Goal: Information Seeking & Learning: Learn about a topic

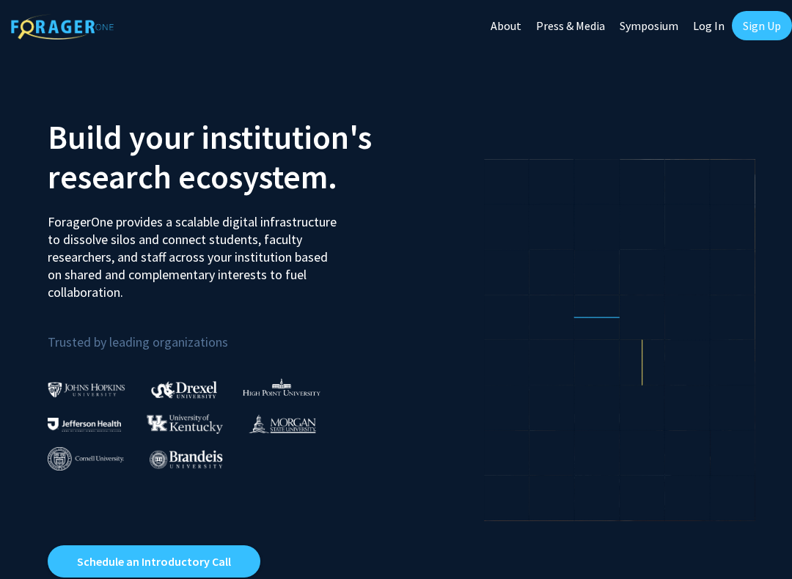
click at [707, 32] on link "Log In" at bounding box center [708, 25] width 46 height 51
select select
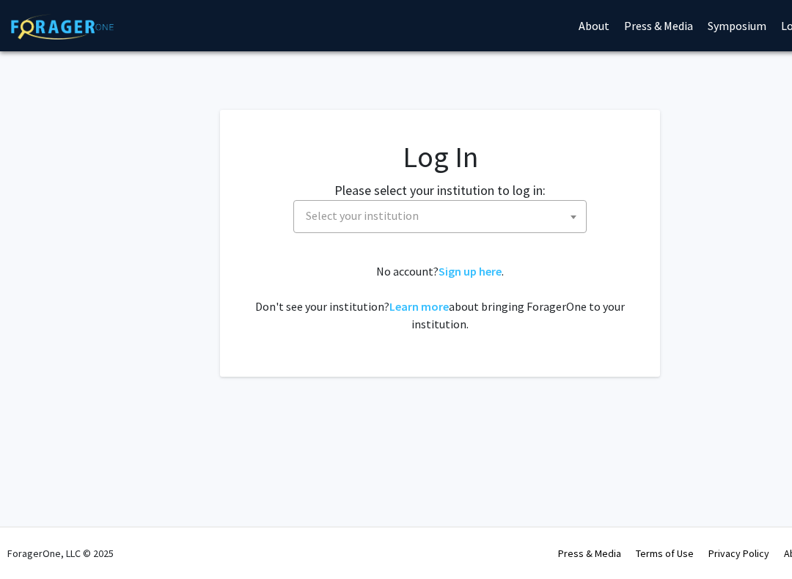
click at [531, 222] on span "Select your institution" at bounding box center [443, 216] width 286 height 30
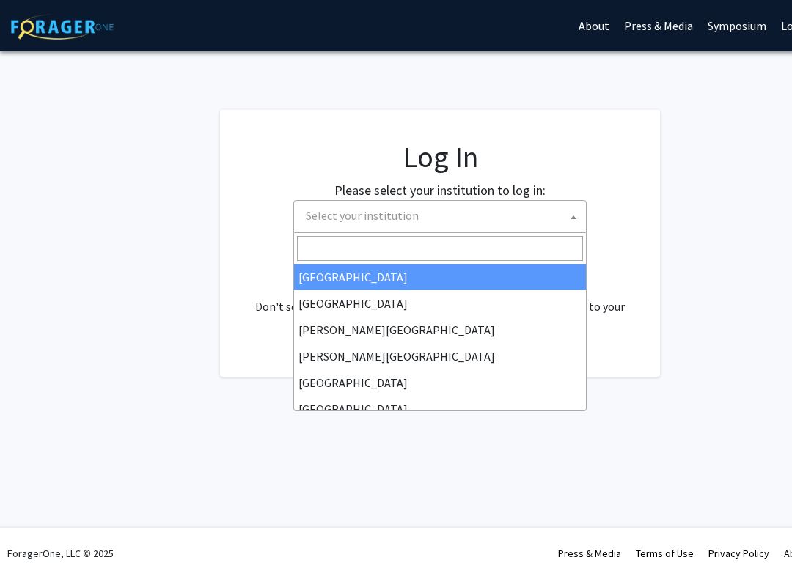
click at [555, 217] on span "Select your institution" at bounding box center [443, 216] width 286 height 30
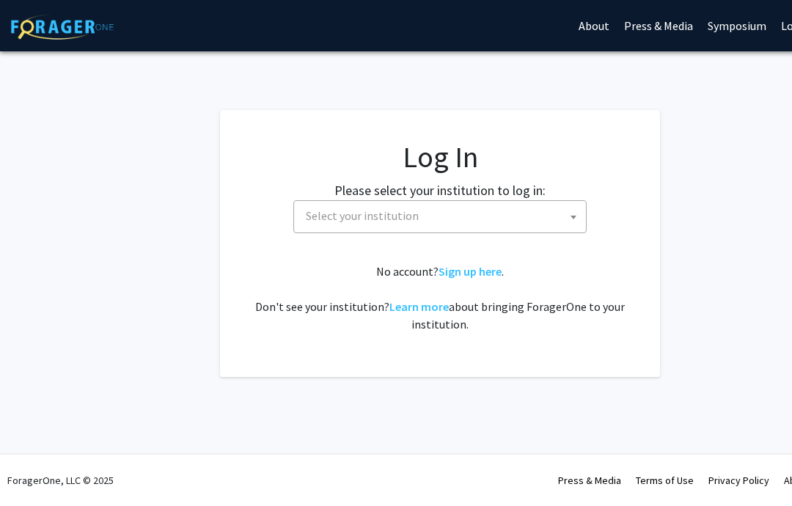
click at [550, 217] on span "Select your institution" at bounding box center [443, 216] width 286 height 30
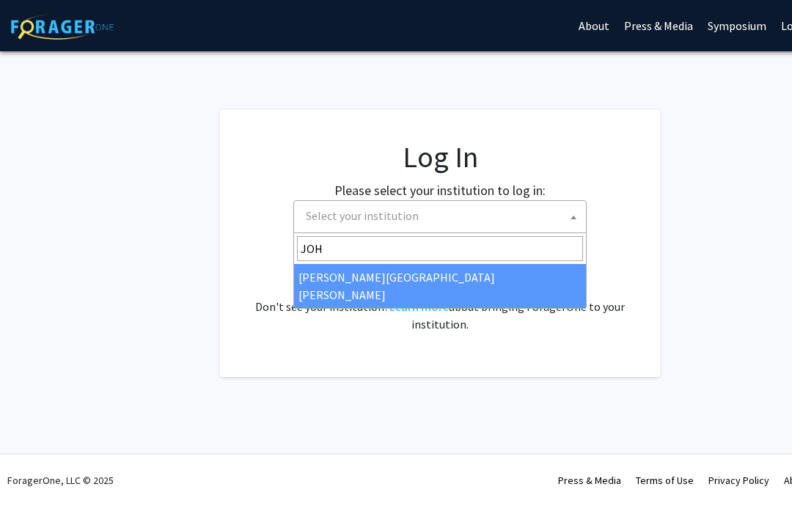
type input "JOHN"
select select "1"
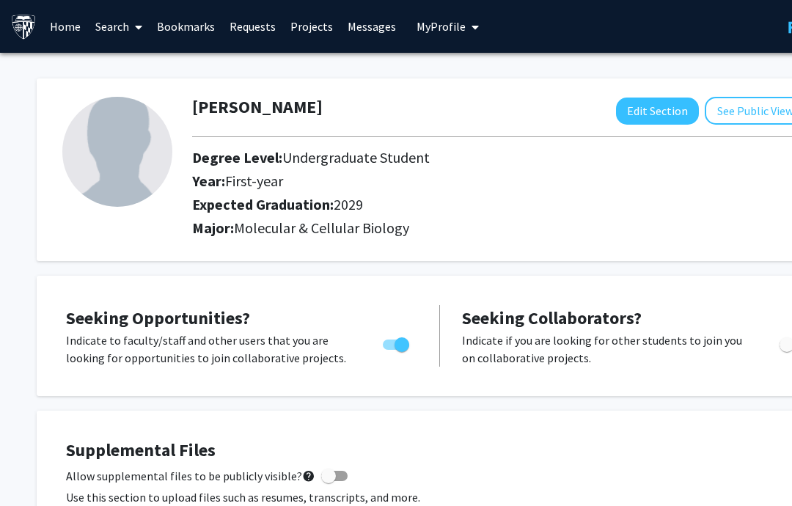
click at [114, 37] on link "Search" at bounding box center [119, 26] width 62 height 51
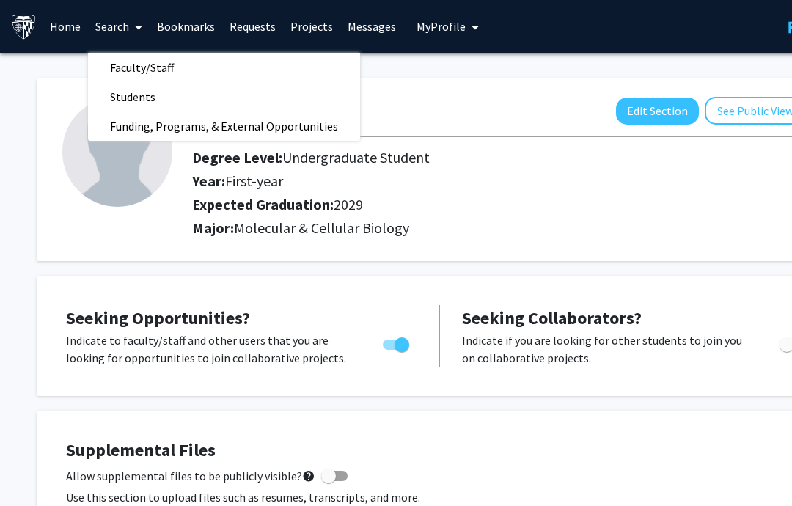
click at [110, 124] on span "Funding, Programs, & External Opportunities" at bounding box center [224, 125] width 272 height 29
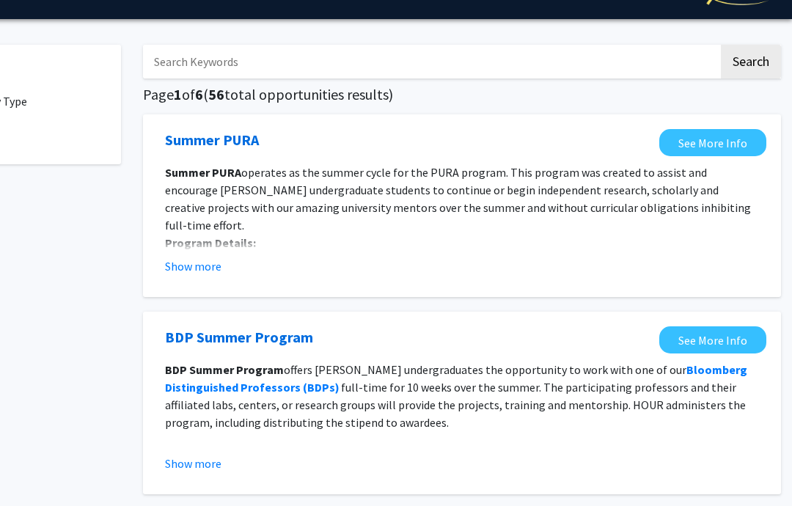
scroll to position [34, 88]
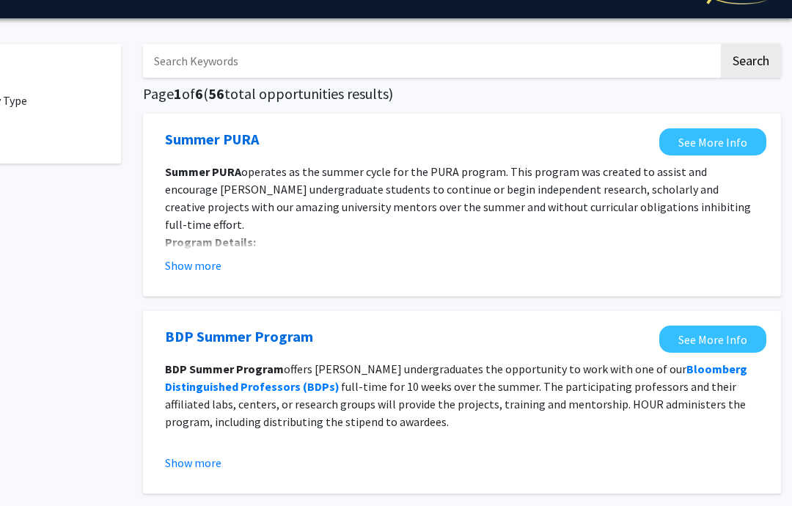
click at [180, 272] on button "Show more" at bounding box center [193, 266] width 56 height 18
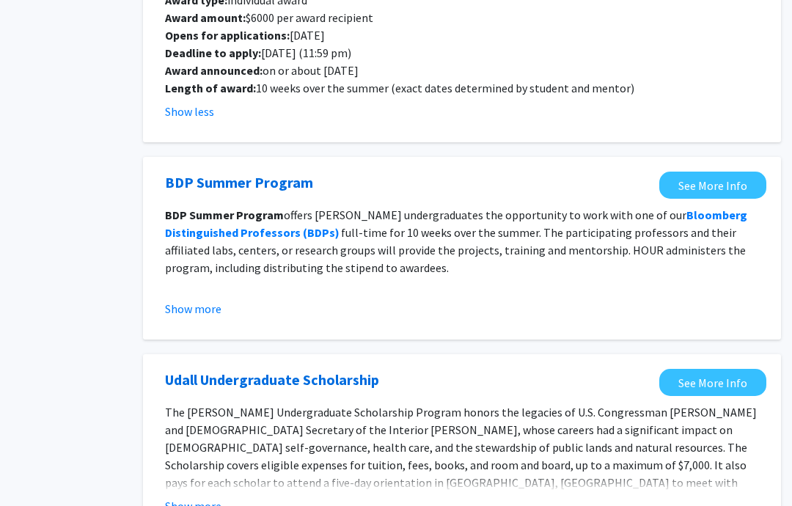
click at [174, 300] on button "Show more" at bounding box center [193, 309] width 56 height 18
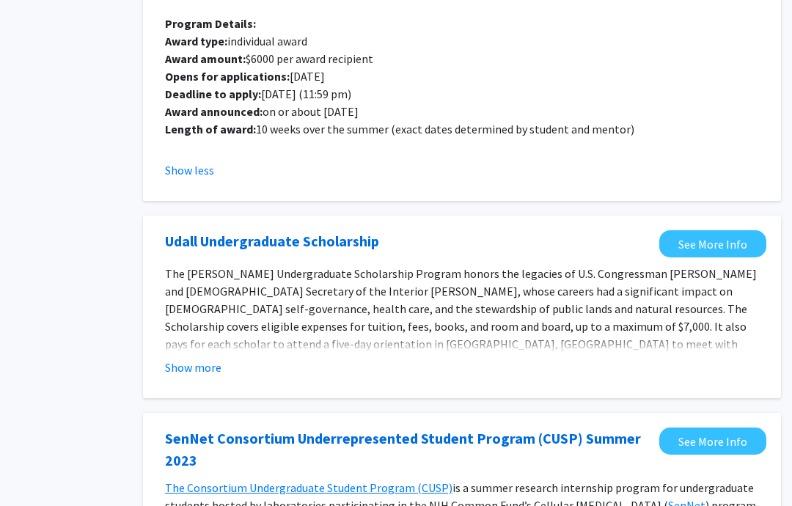
scroll to position [626, 88]
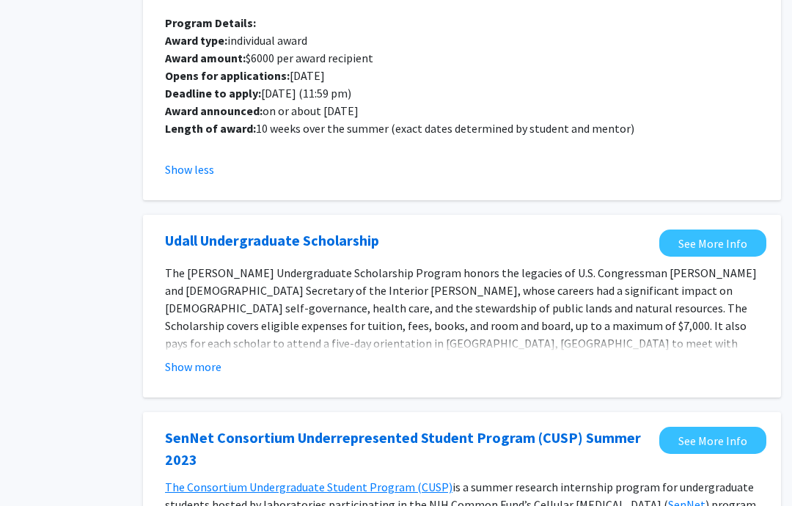
click at [182, 335] on fg-read-more "The [PERSON_NAME] Undergraduate Scholarship Program honors the legacies of U.S.…" at bounding box center [462, 320] width 594 height 111
click at [185, 358] on button "Show more" at bounding box center [193, 367] width 56 height 18
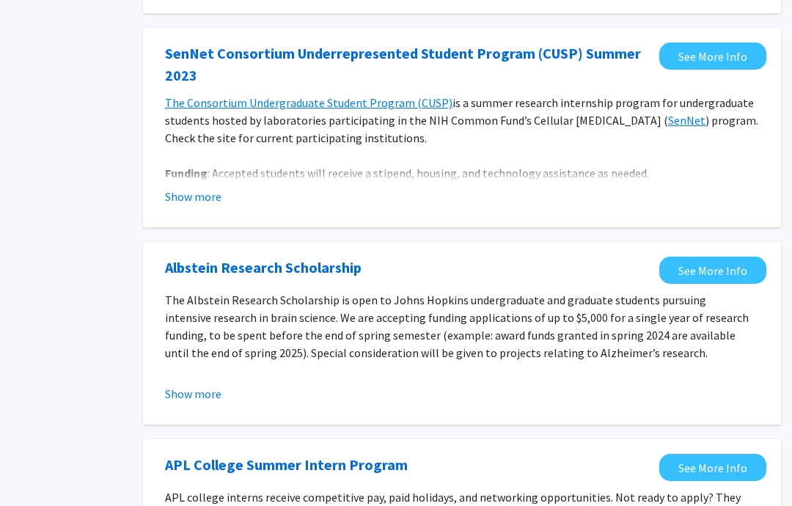
scroll to position [1111, 88]
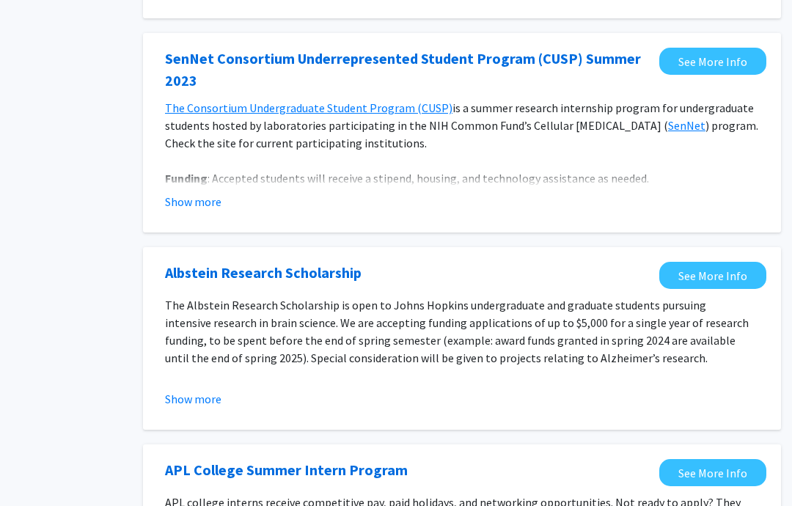
click at [186, 390] on button "Show more" at bounding box center [193, 399] width 56 height 18
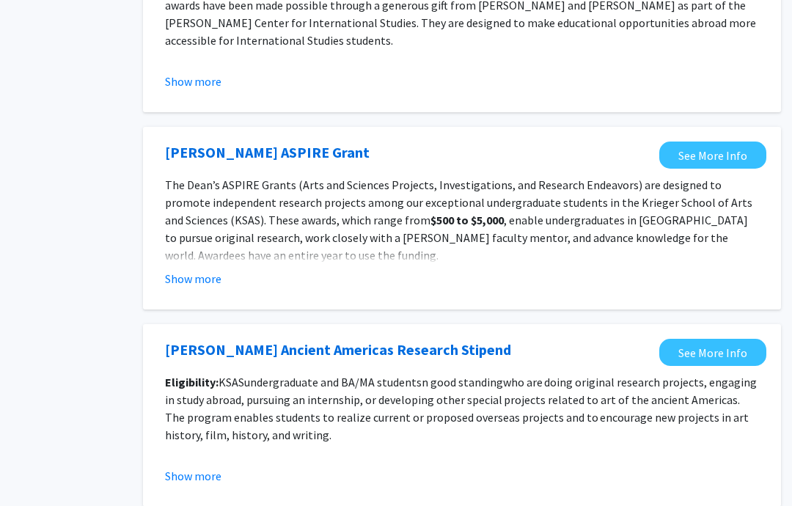
scroll to position [1853, 88]
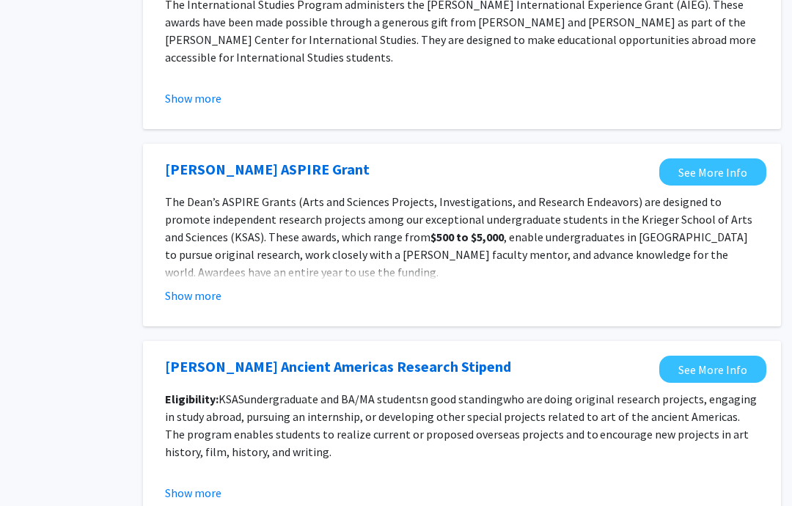
click at [185, 228] on fg-read-more "The [PERSON_NAME] ASPIRE Grants (Arts and Sciences Projects, Investigations, an…" at bounding box center [462, 248] width 594 height 111
click at [187, 287] on button "Show more" at bounding box center [193, 296] width 56 height 18
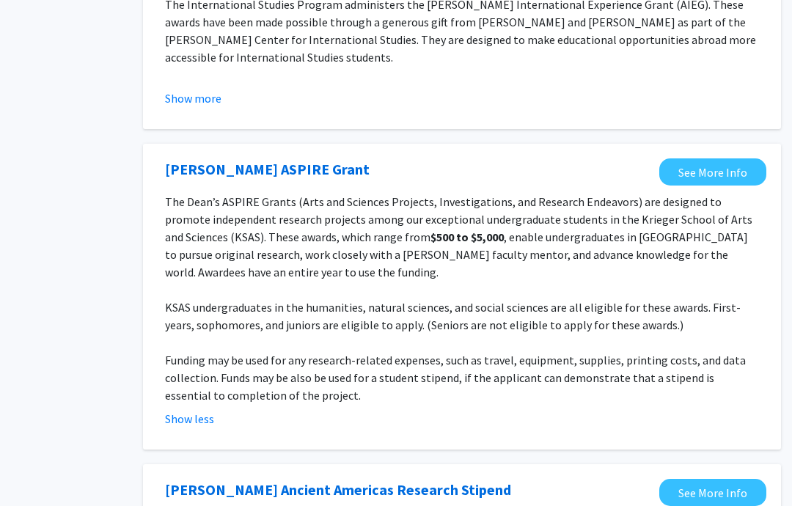
click at [706, 158] on link "See More Info" at bounding box center [712, 171] width 107 height 27
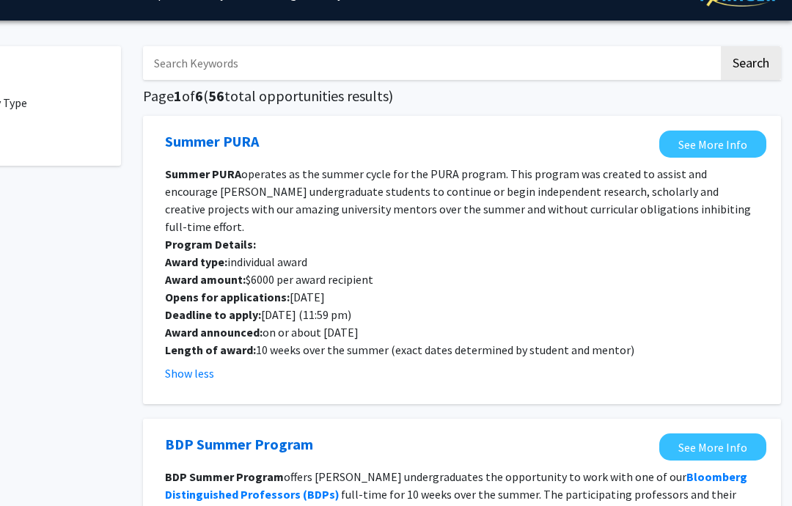
scroll to position [0, 88]
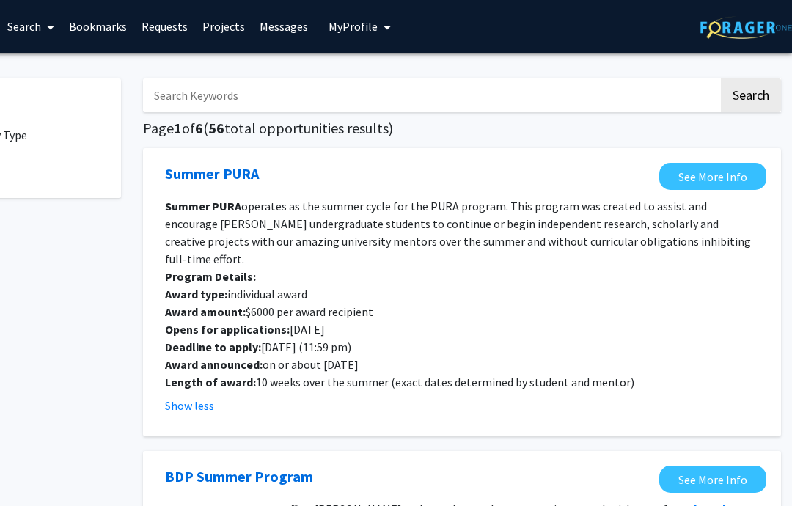
click at [739, 177] on link "See More Info" at bounding box center [712, 176] width 107 height 27
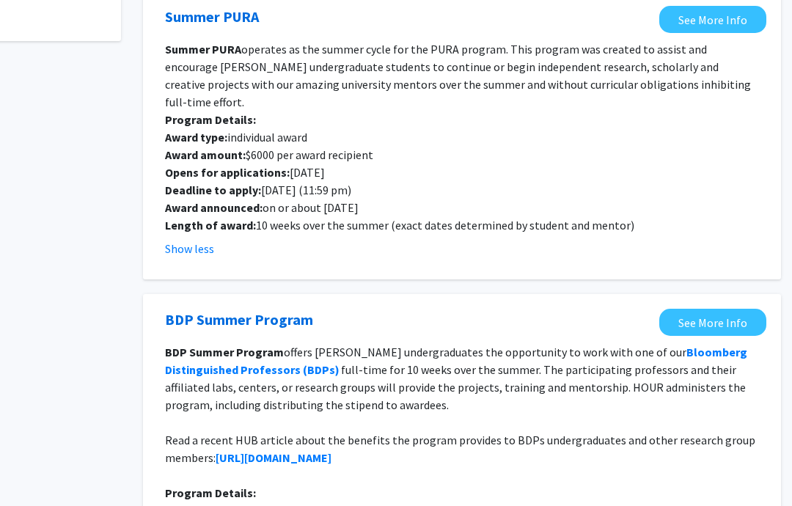
scroll to position [157, 88]
click at [734, 309] on link "See More Info" at bounding box center [712, 322] width 107 height 27
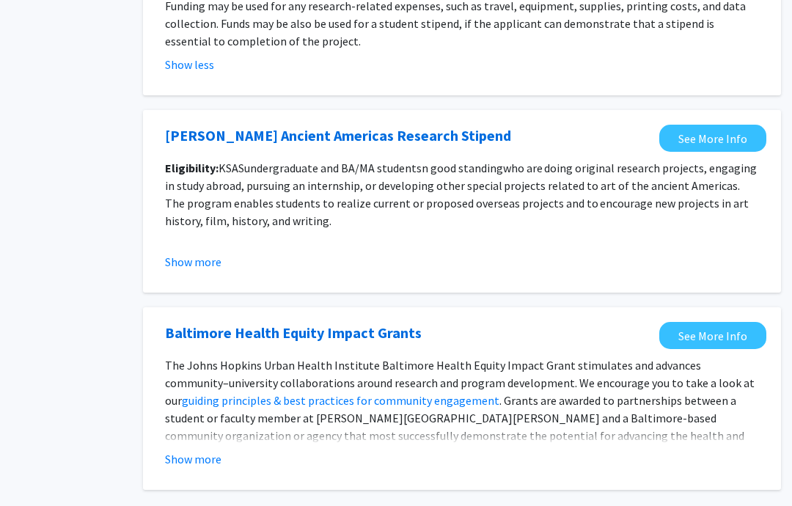
scroll to position [2214, 88]
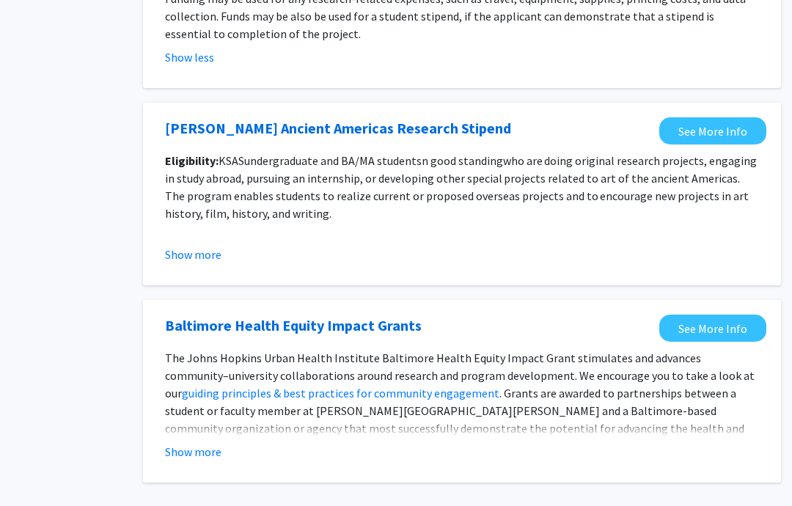
click at [210, 443] on button "Show more" at bounding box center [193, 452] width 56 height 18
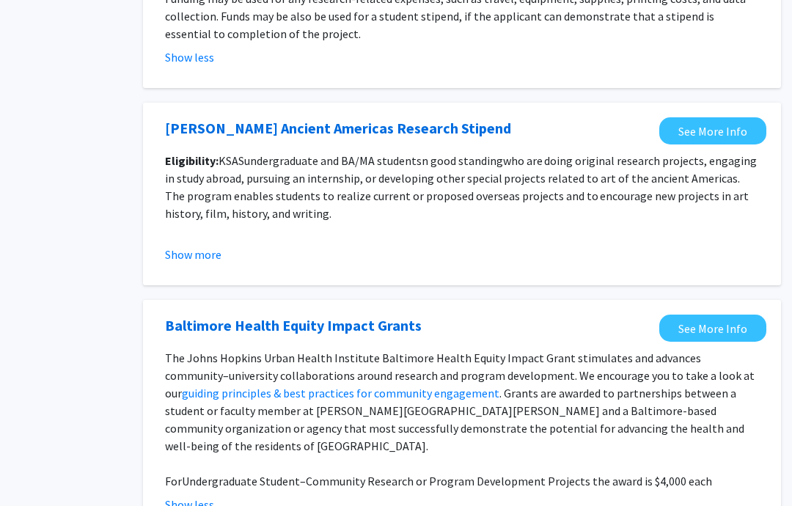
click at [708, 314] on link "See More Info" at bounding box center [712, 327] width 107 height 27
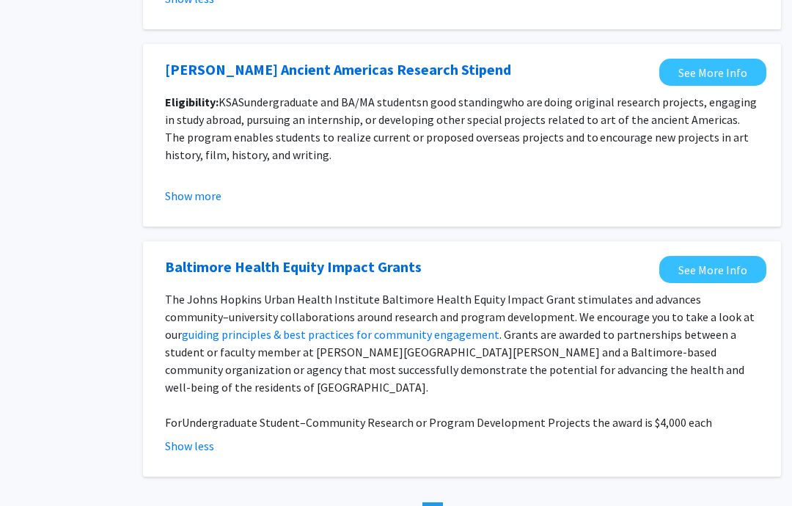
click at [462, 502] on link "page 2" at bounding box center [453, 513] width 21 height 22
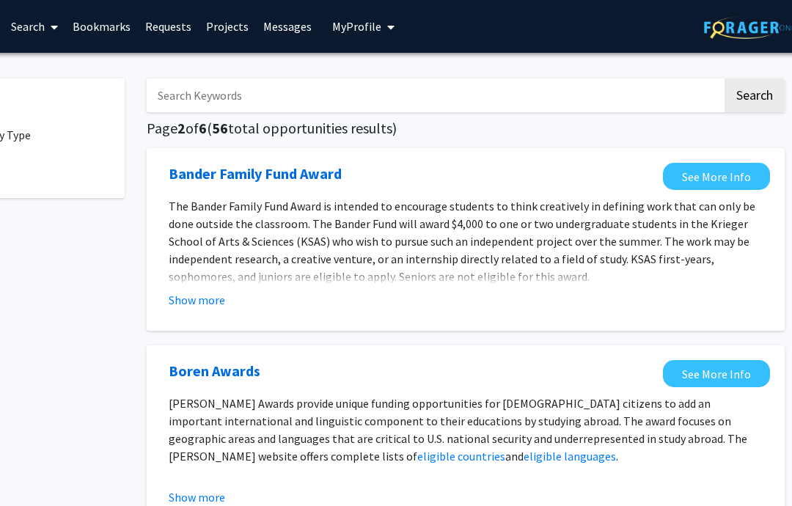
scroll to position [0, 88]
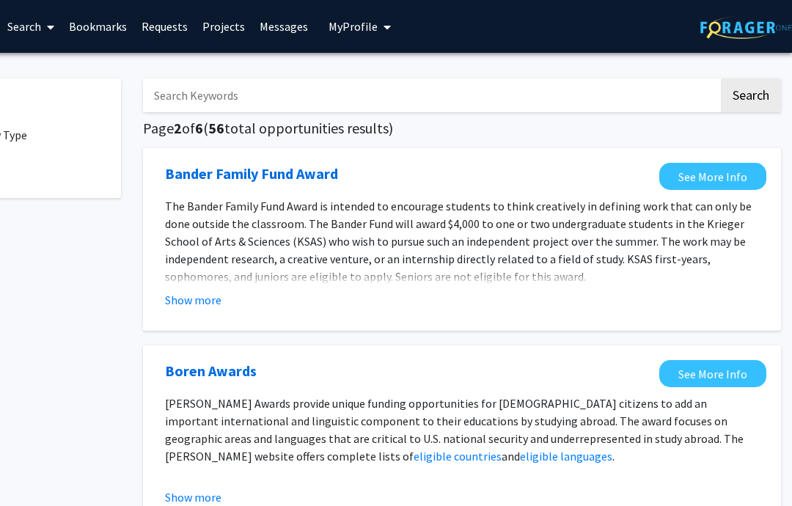
click at [182, 304] on button "Show more" at bounding box center [193, 300] width 56 height 18
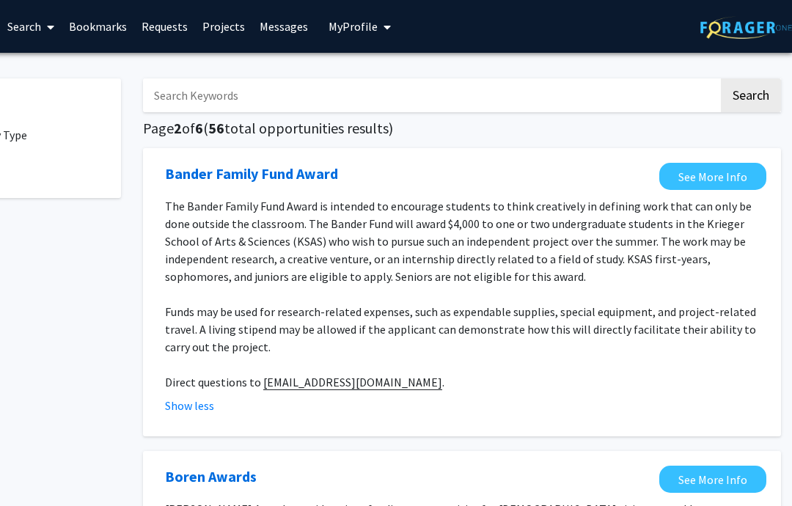
click at [739, 172] on link "See More Info" at bounding box center [712, 176] width 107 height 27
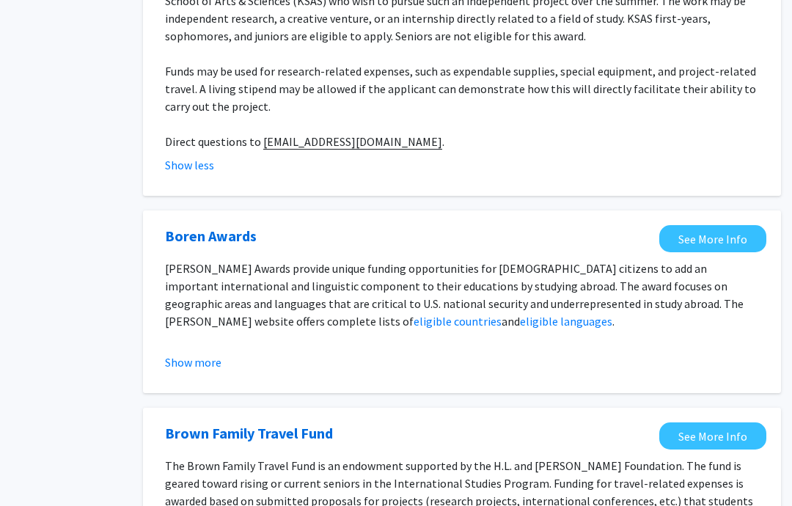
scroll to position [236, 88]
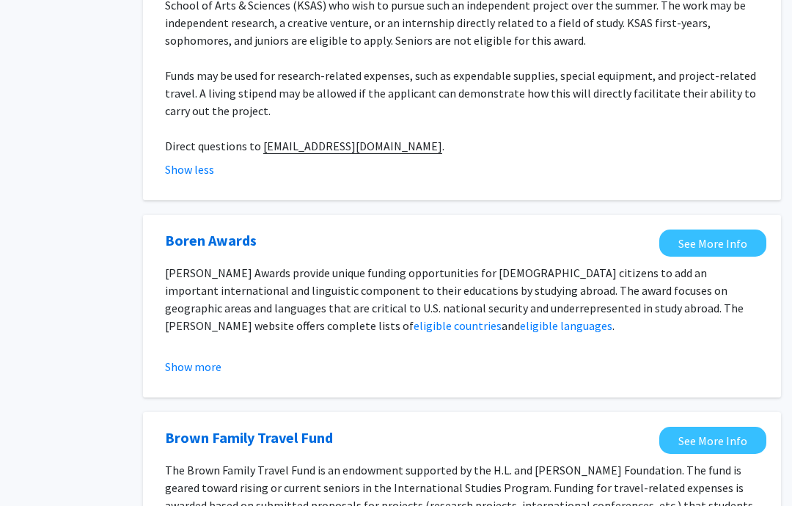
click at [220, 361] on button "Show more" at bounding box center [193, 367] width 56 height 18
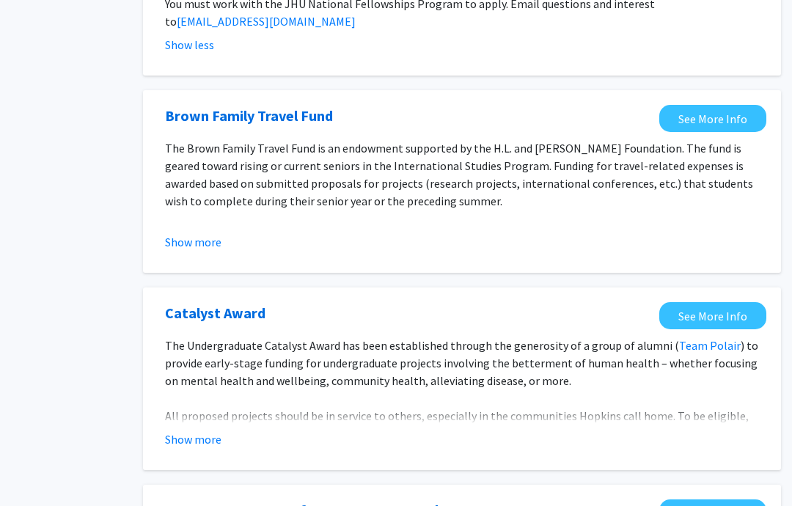
scroll to position [744, 88]
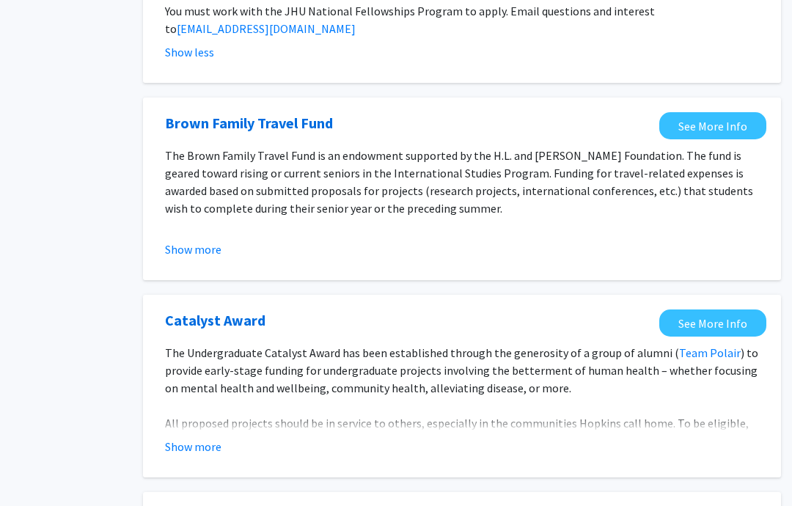
click at [220, 240] on button "Show more" at bounding box center [193, 249] width 56 height 18
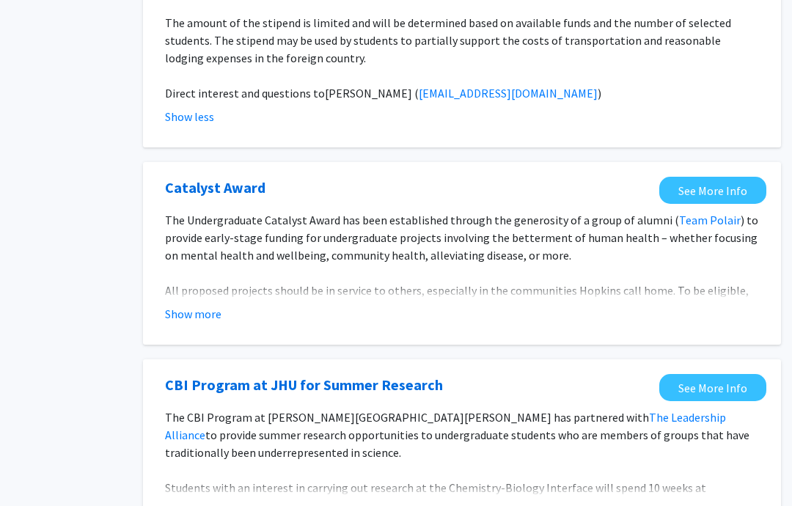
scroll to position [966, 88]
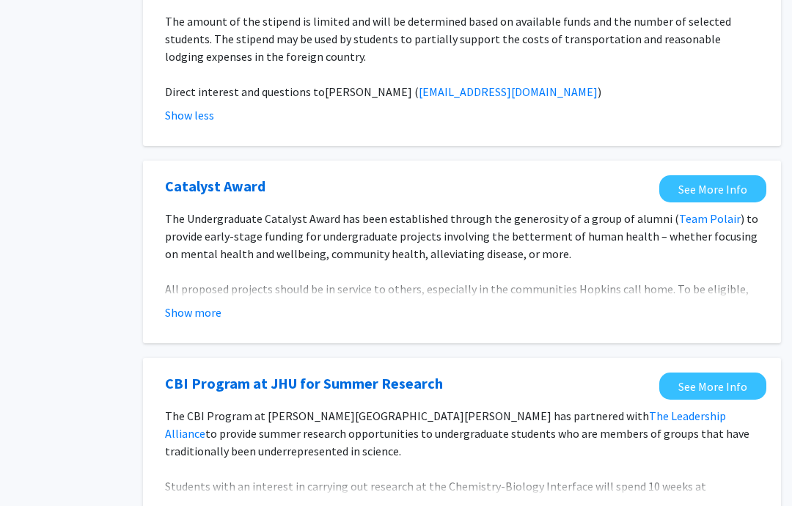
click at [217, 303] on button "Show more" at bounding box center [193, 312] width 56 height 18
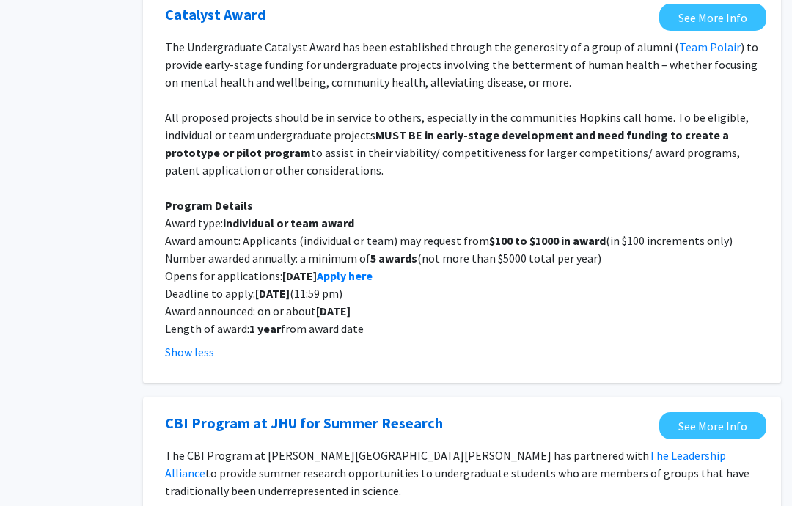
scroll to position [1137, 88]
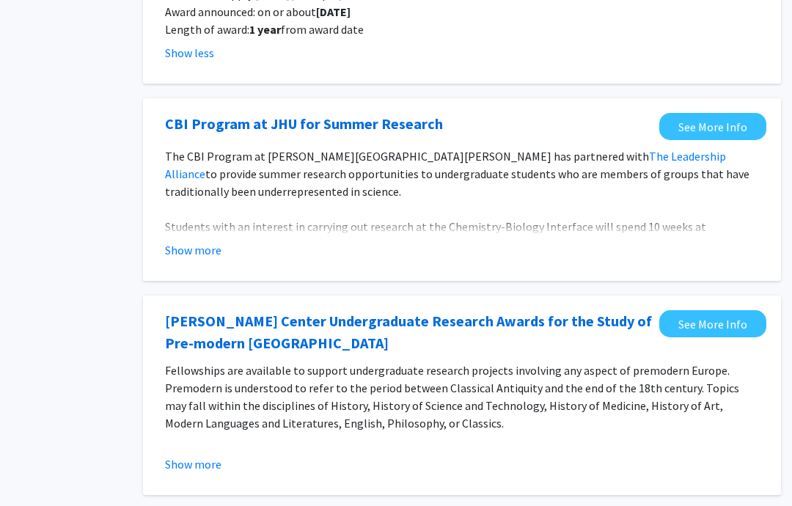
click at [188, 242] on button "Show more" at bounding box center [193, 251] width 56 height 18
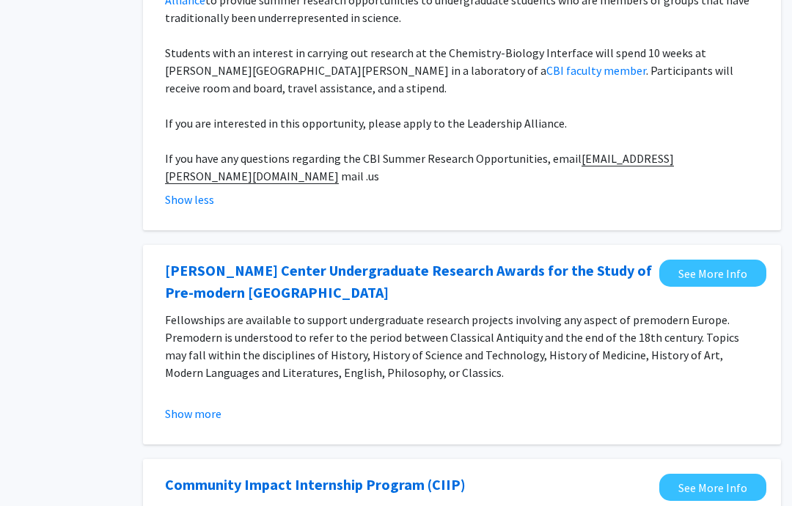
scroll to position [1618, 88]
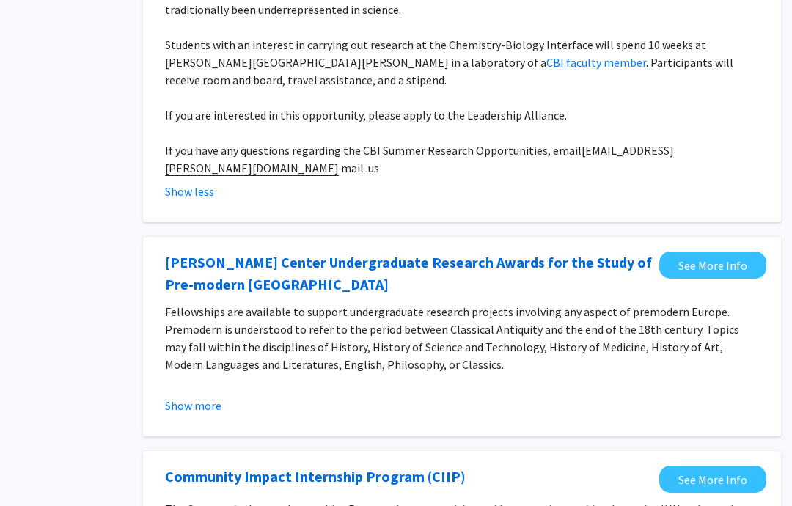
click at [171, 396] on button "Show more" at bounding box center [193, 405] width 56 height 18
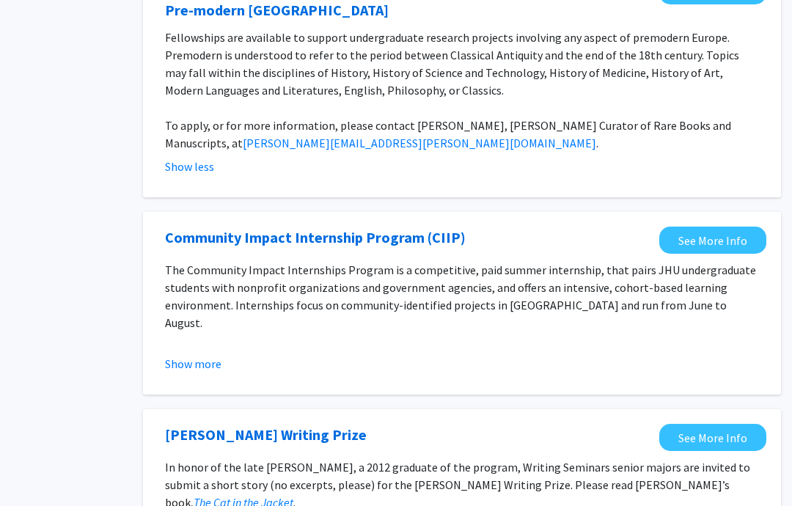
scroll to position [1889, 88]
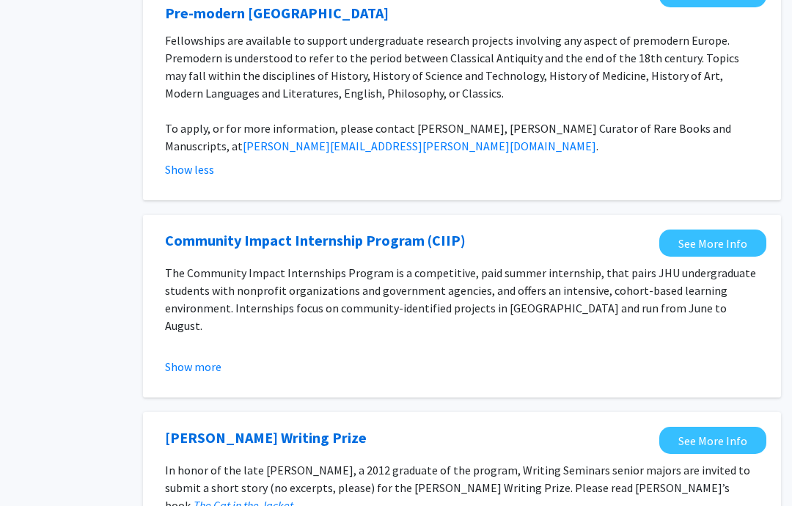
click at [169, 358] on button "Show more" at bounding box center [193, 367] width 56 height 18
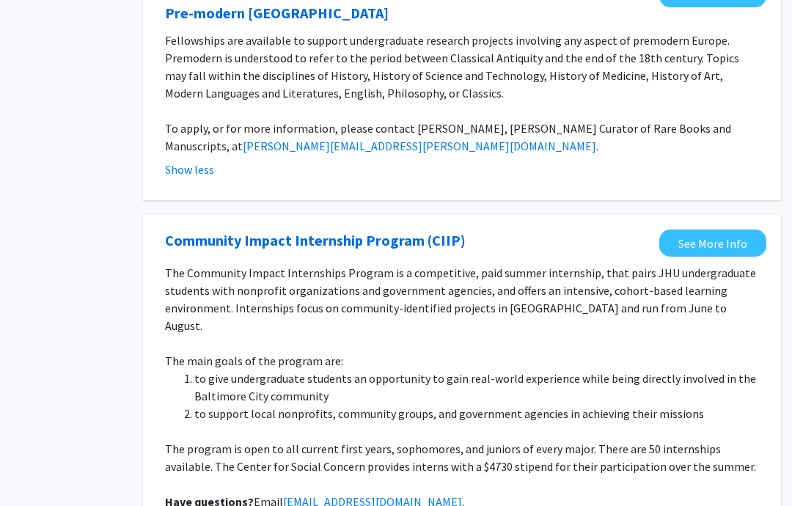
click at [715, 264] on p "The Community Impact Internships Program is a competitive, paid summer internsh…" at bounding box center [462, 299] width 594 height 70
click at [679, 229] on link "See More Info" at bounding box center [712, 242] width 107 height 27
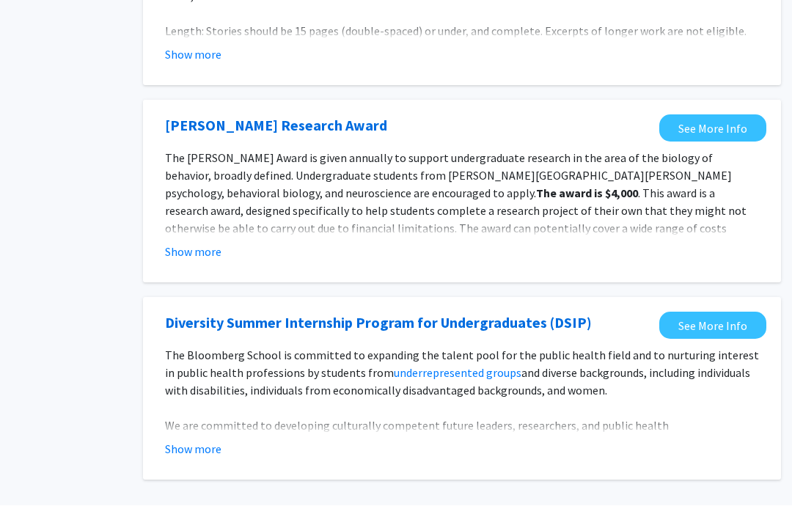
scroll to position [2554, 88]
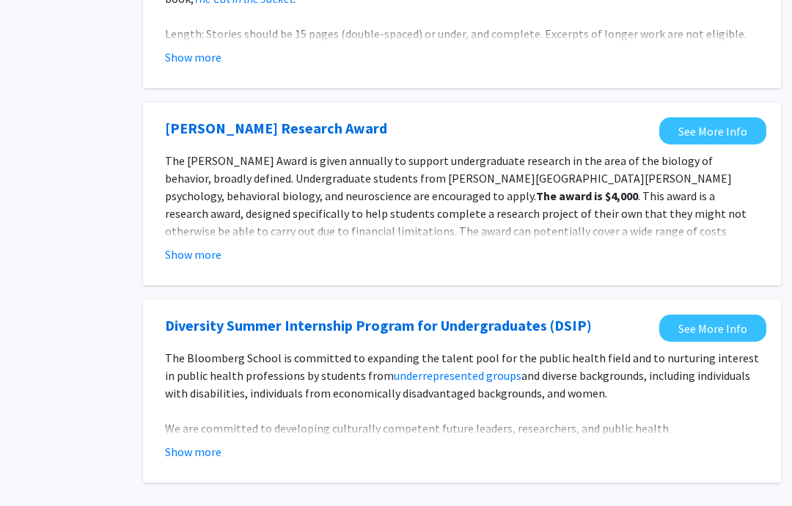
click at [218, 443] on button "Show more" at bounding box center [193, 452] width 56 height 18
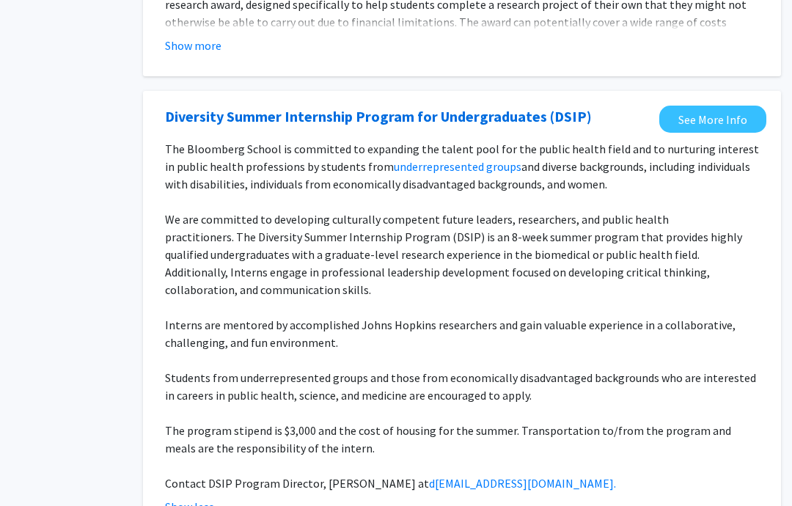
scroll to position [2744, 88]
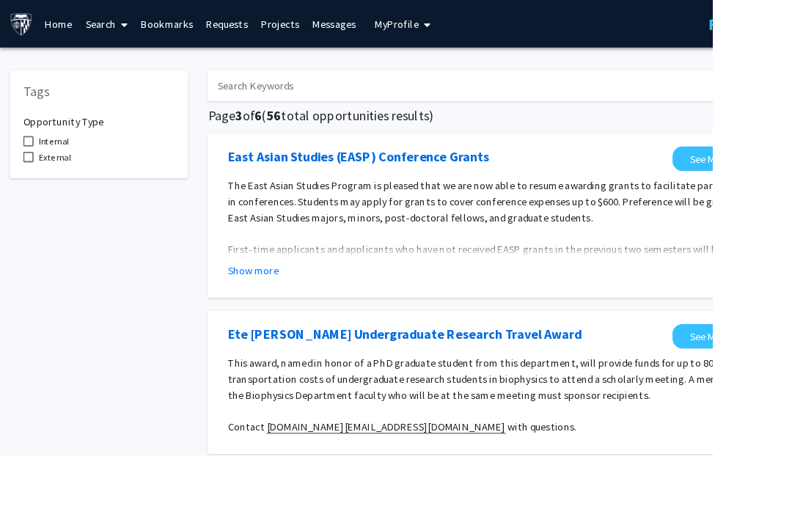
click at [307, 300] on button "Show more" at bounding box center [281, 300] width 56 height 18
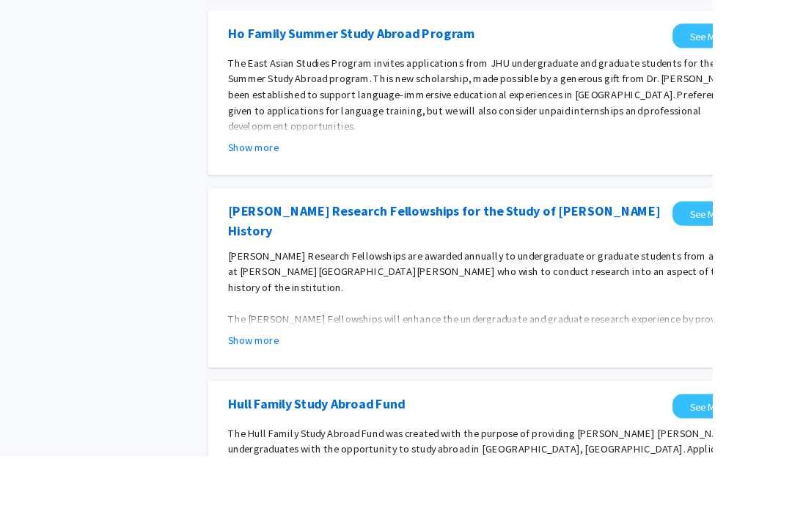
scroll to position [794, 0]
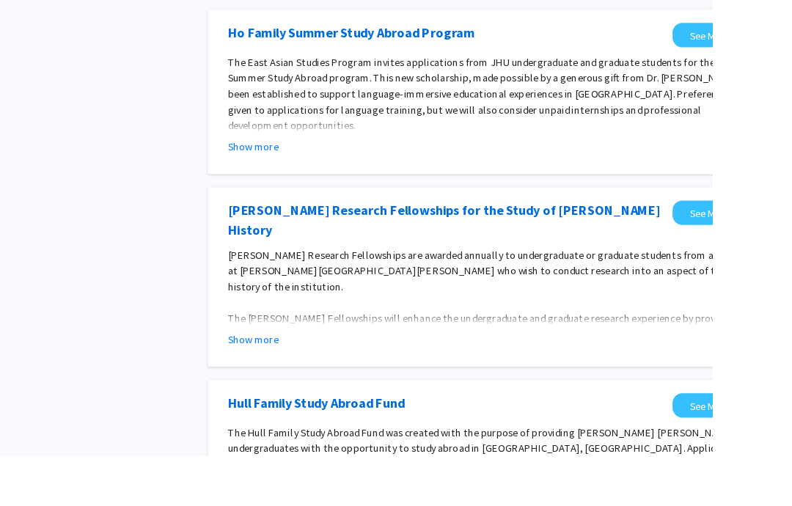
click at [259, 367] on button "Show more" at bounding box center [281, 376] width 56 height 18
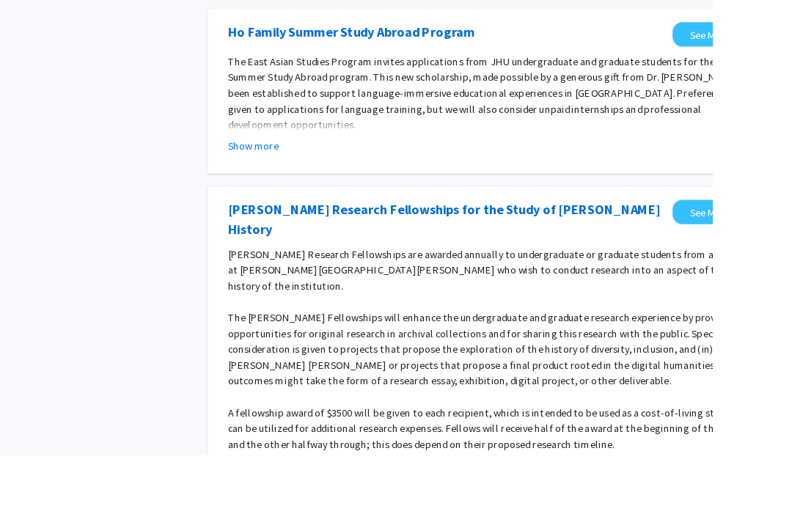
click at [266, 366] on p "The [PERSON_NAME] Fellowships will enhance the undergraduate and graduate resea…" at bounding box center [550, 388] width 594 height 88
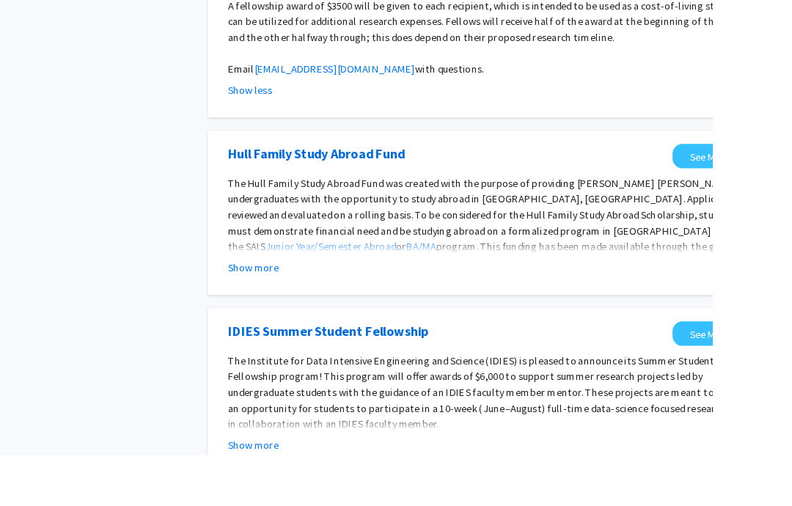
scroll to position [1248, 0]
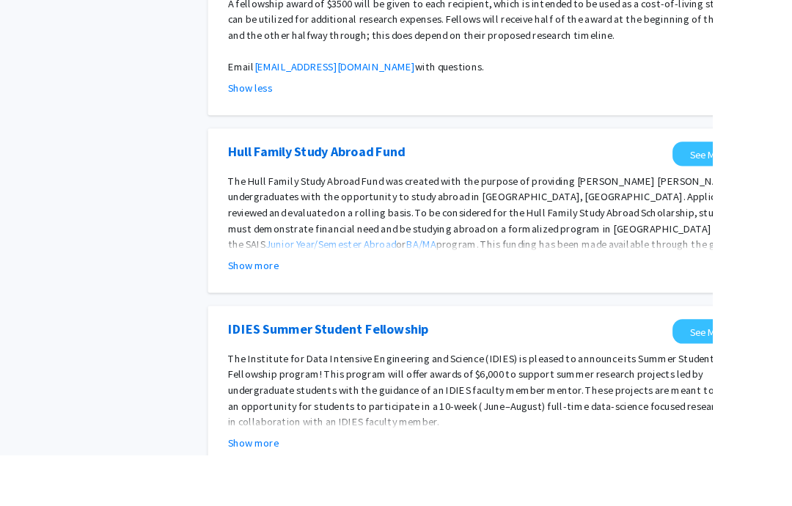
click at [292, 483] on button "Show more" at bounding box center [281, 492] width 56 height 18
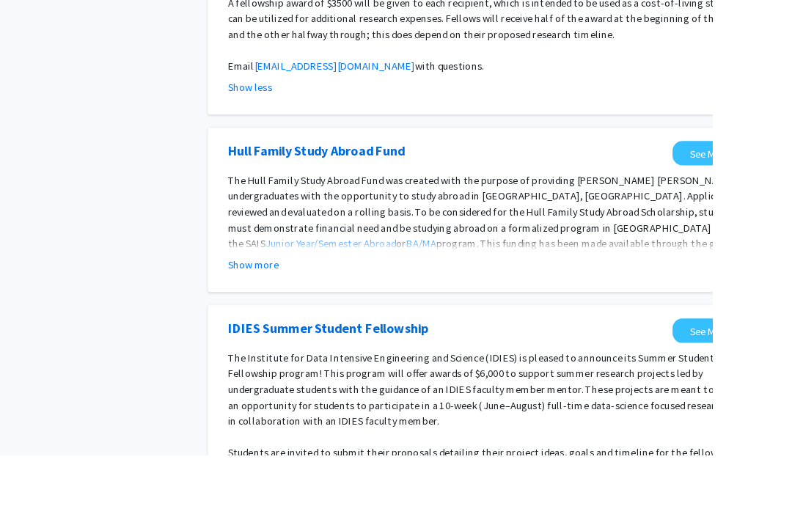
click at [277, 476] on p at bounding box center [550, 485] width 594 height 18
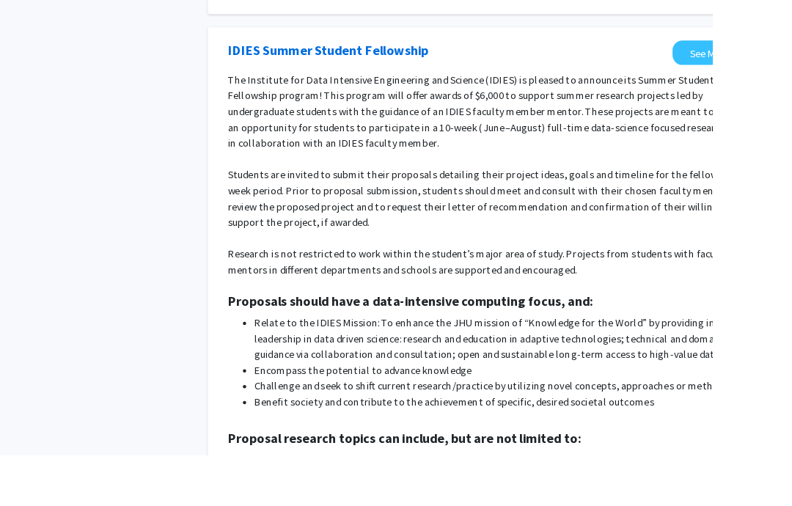
scroll to position [1532, 0]
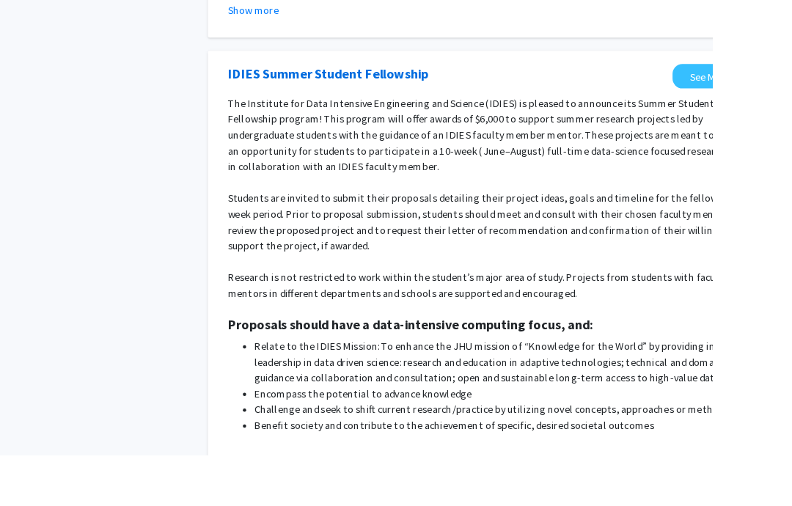
click at [791, 71] on link "See More Info" at bounding box center [800, 84] width 107 height 27
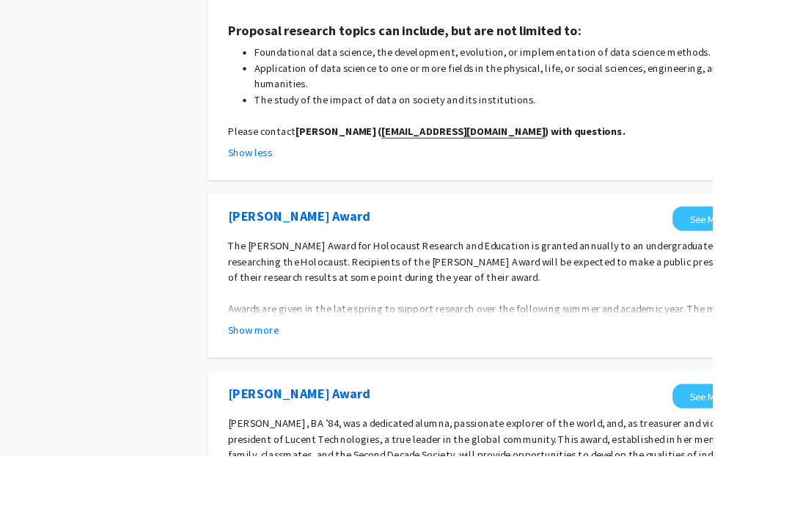
scroll to position [2024, 0]
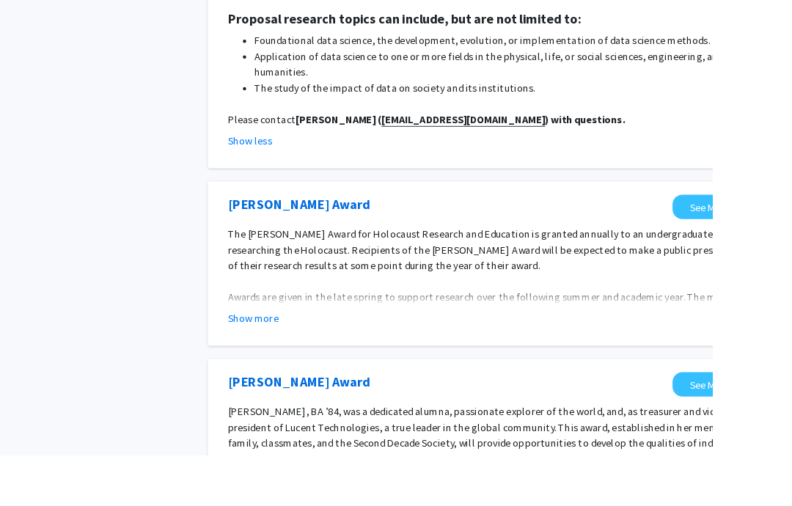
click at [791, 303] on p at bounding box center [550, 312] width 594 height 18
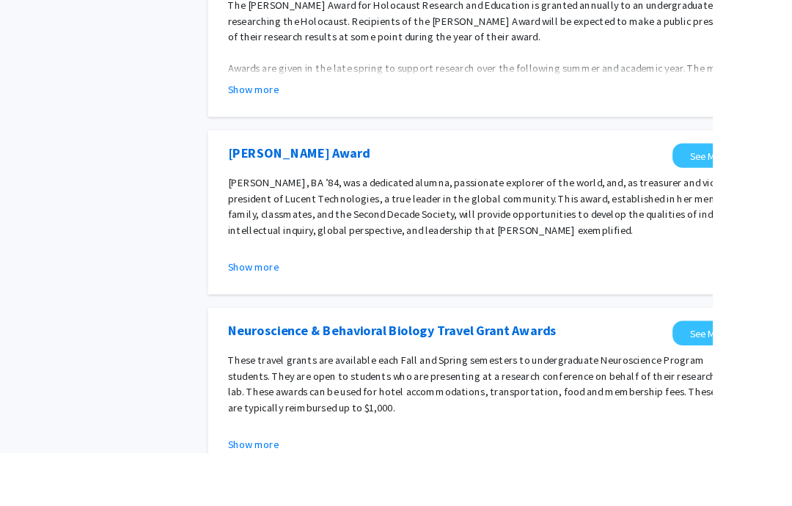
scroll to position [2275, 0]
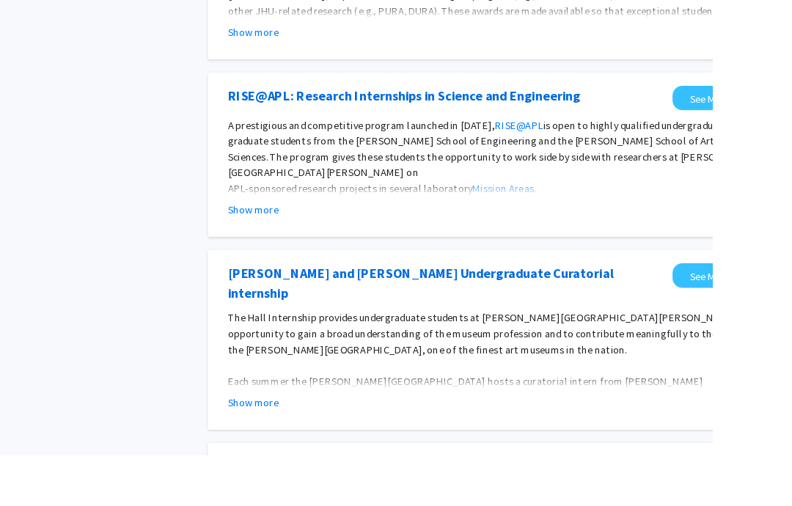
scroll to position [462, 0]
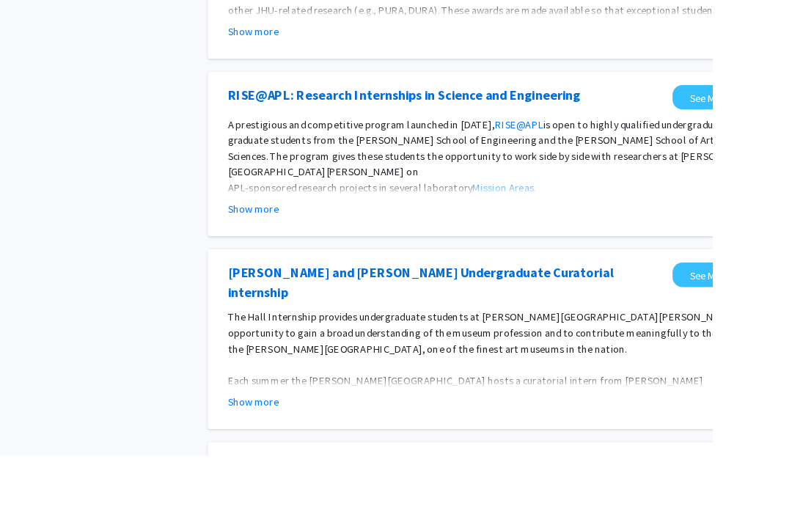
click at [295, 237] on button "Show more" at bounding box center [281, 232] width 56 height 18
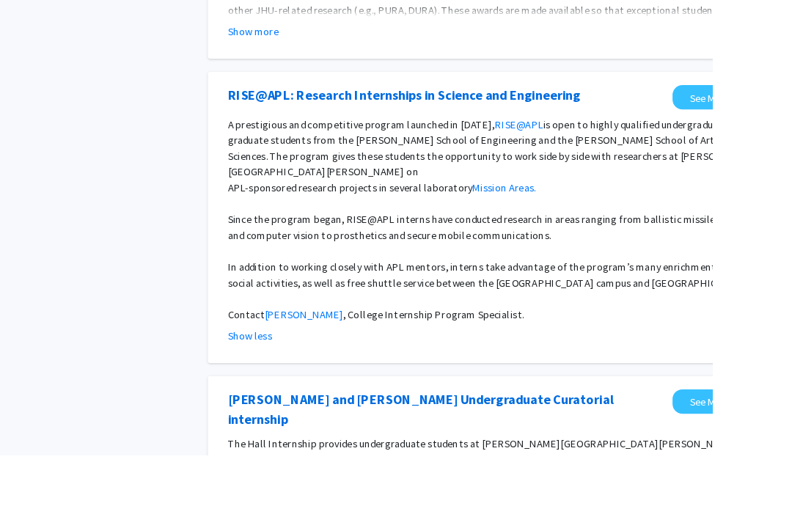
scroll to position [463, 0]
click at [303, 234] on p "Since the program began, RISE@APL interns have conducted research in areas rang…" at bounding box center [550, 251] width 594 height 35
click at [380, 290] on p "In addition to working closely with APL mentors, interns take advantage of the …" at bounding box center [550, 304] width 594 height 35
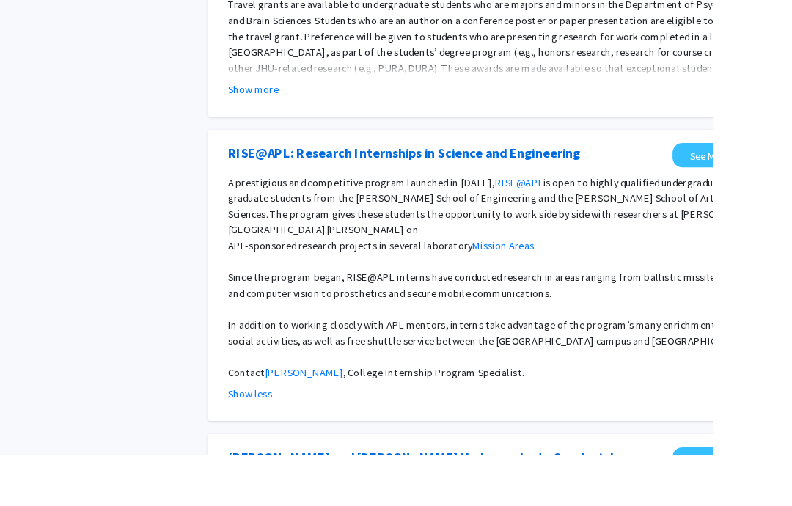
scroll to position [391, 0]
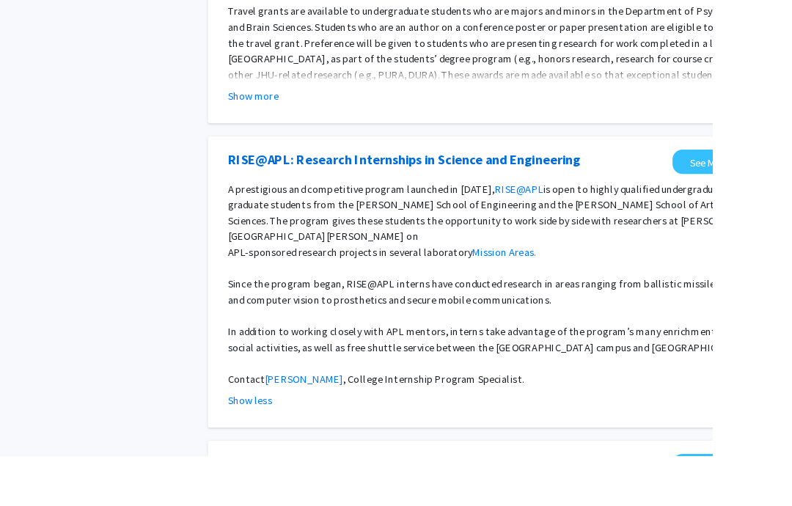
click at [776, 177] on link "See More Info" at bounding box center [800, 179] width 107 height 27
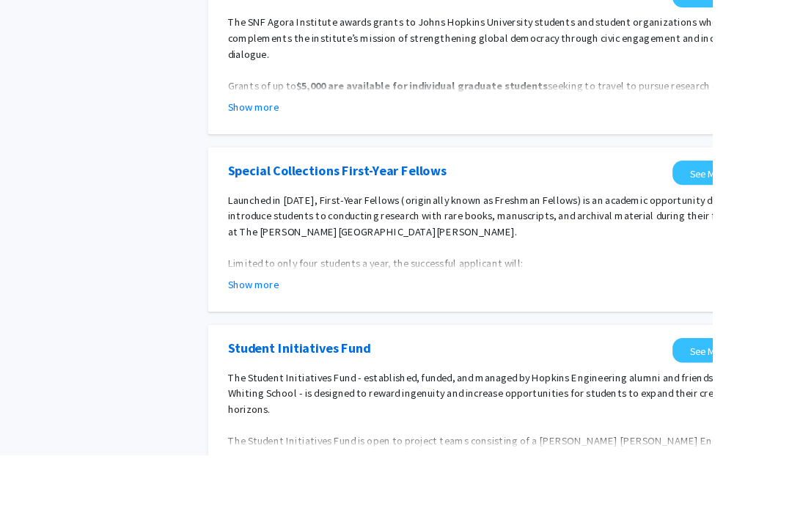
scroll to position [1712, 0]
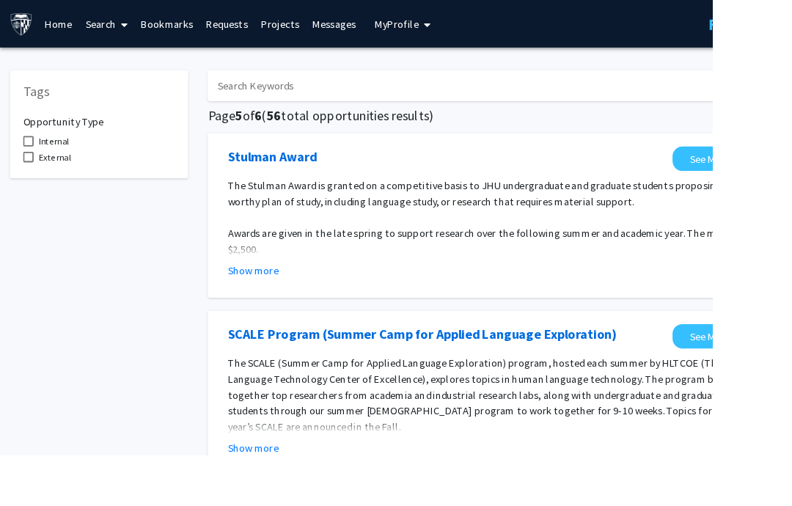
click at [769, 257] on span "Awards are given in the late spring to support research over the following summ…" at bounding box center [549, 267] width 593 height 32
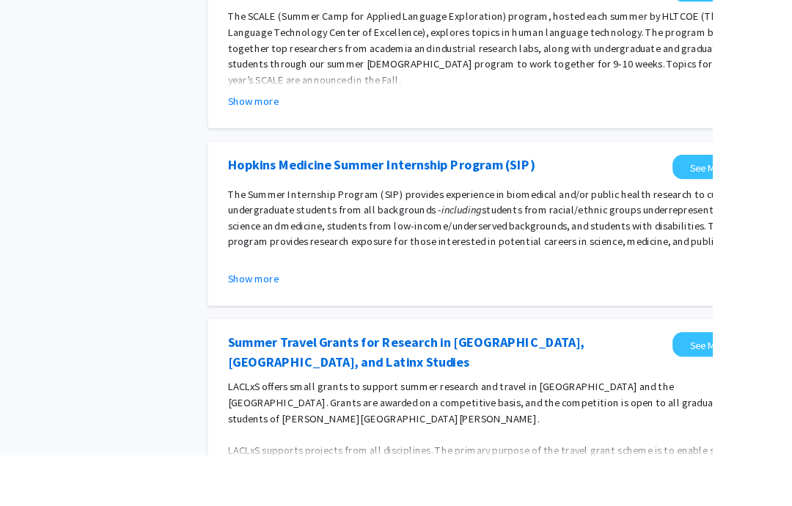
scroll to position [366, 0]
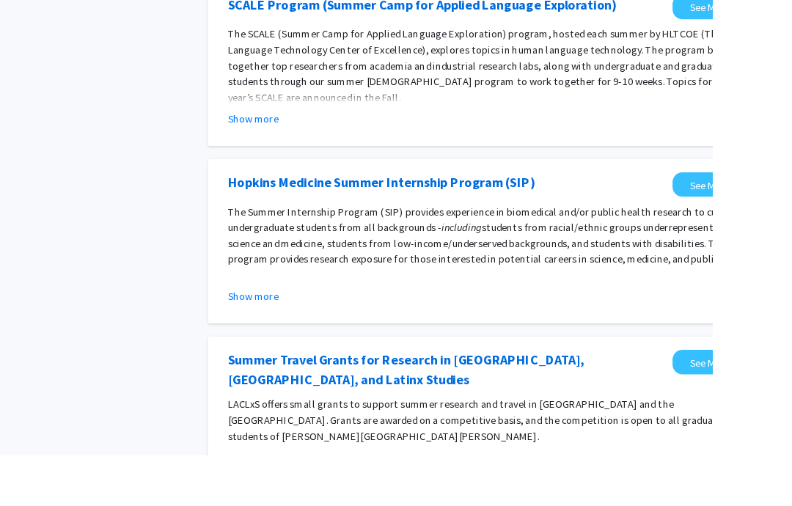
click at [283, 328] on button "Show more" at bounding box center [281, 329] width 56 height 18
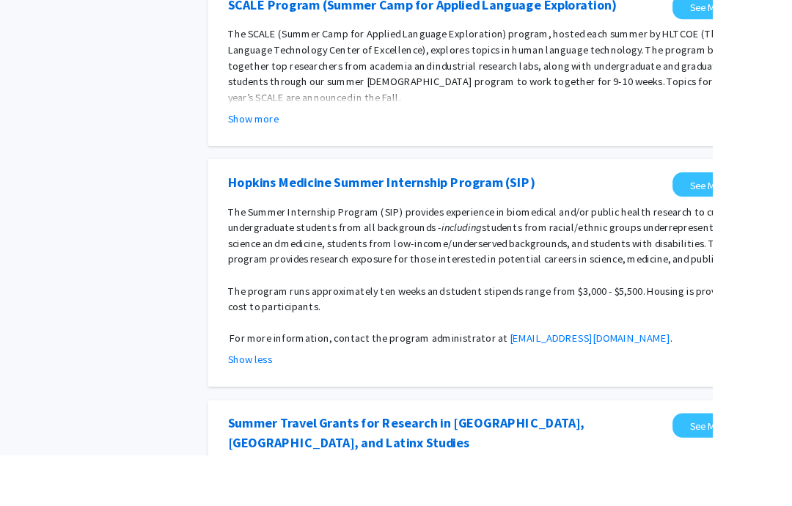
click at [268, 200] on link "Hopkins Medicine Summer Internship Program (SIP)" at bounding box center [423, 202] width 341 height 22
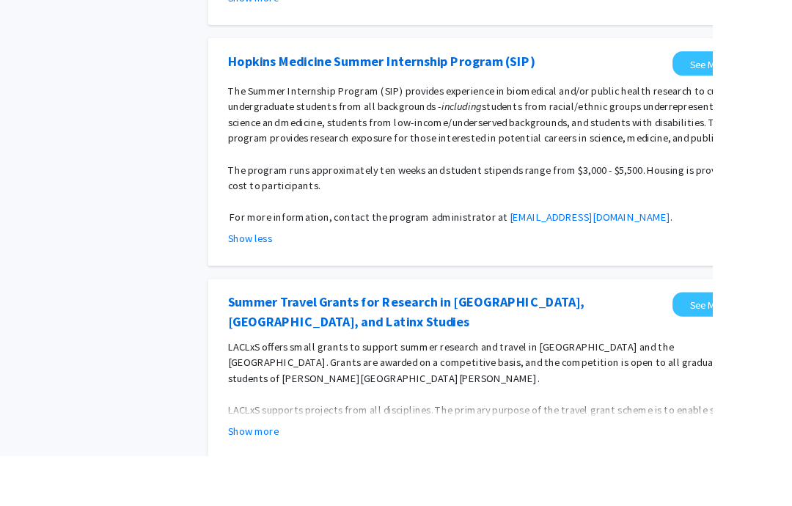
scroll to position [488, 0]
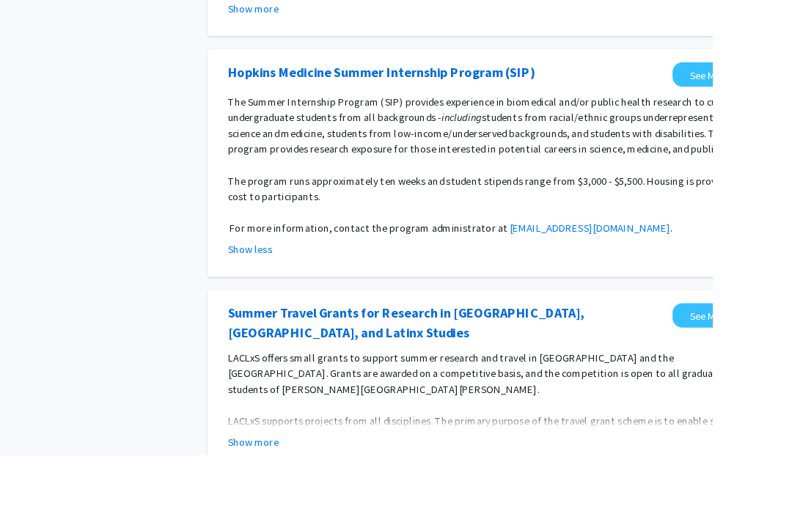
click at [791, 77] on link "See More Info" at bounding box center [800, 82] width 107 height 27
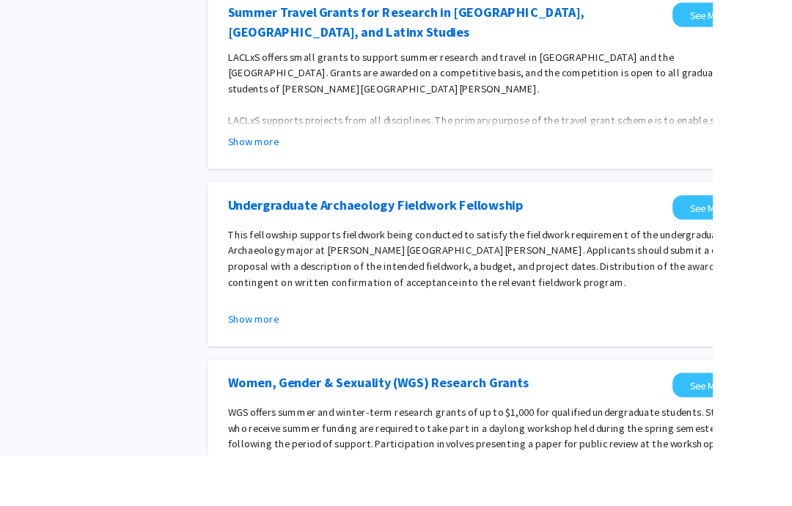
scroll to position [822, 0]
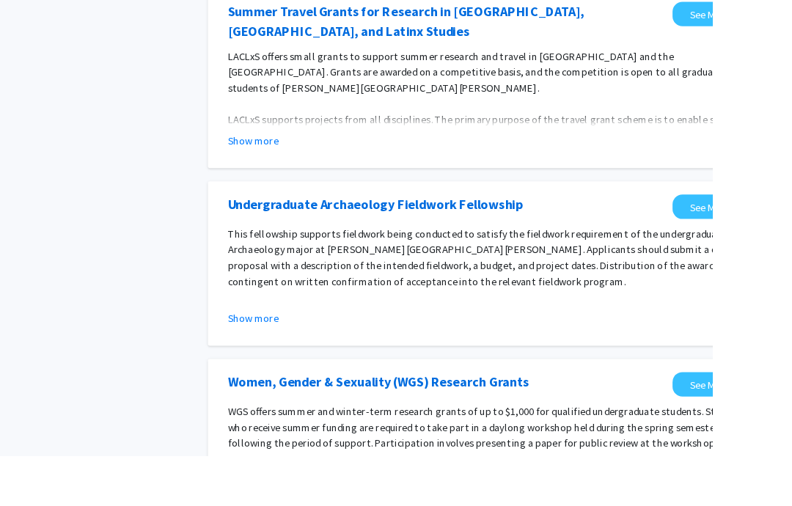
click at [272, 353] on button "Show more" at bounding box center [281, 353] width 56 height 18
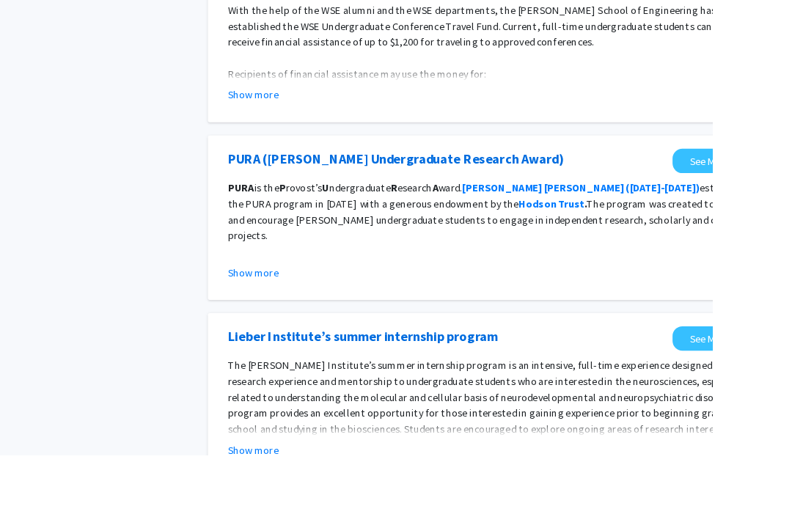
scroll to position [1436, 0]
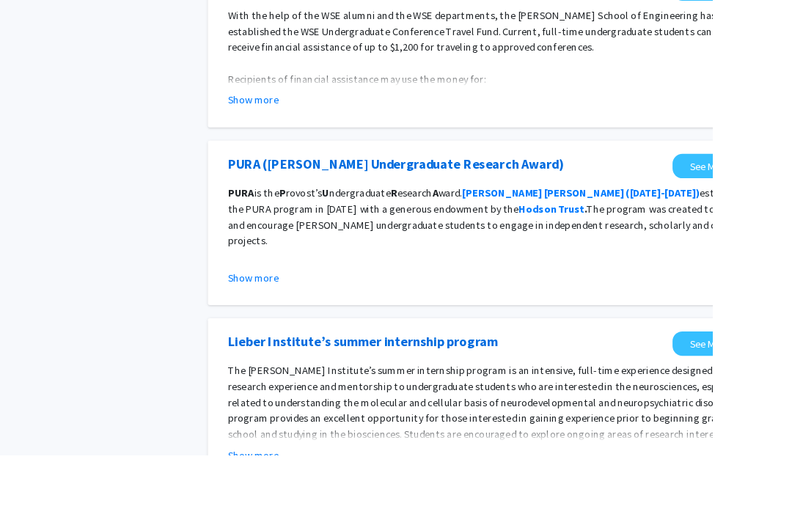
click at [255, 314] on button "Show more" at bounding box center [281, 308] width 56 height 18
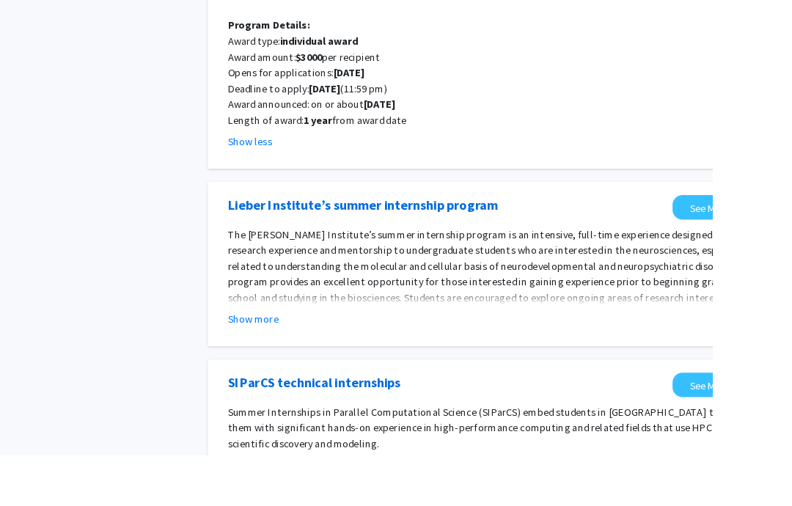
scroll to position [1709, 0]
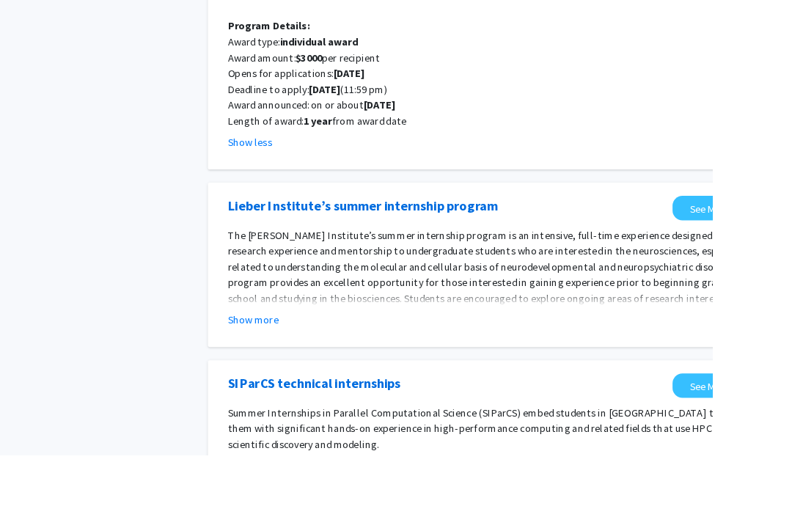
click at [268, 346] on button "Show more" at bounding box center [281, 355] width 56 height 18
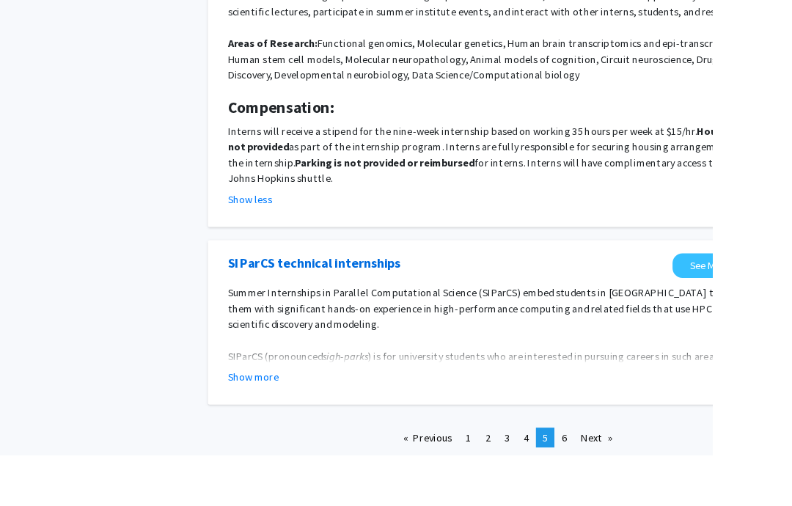
scroll to position [2060, 0]
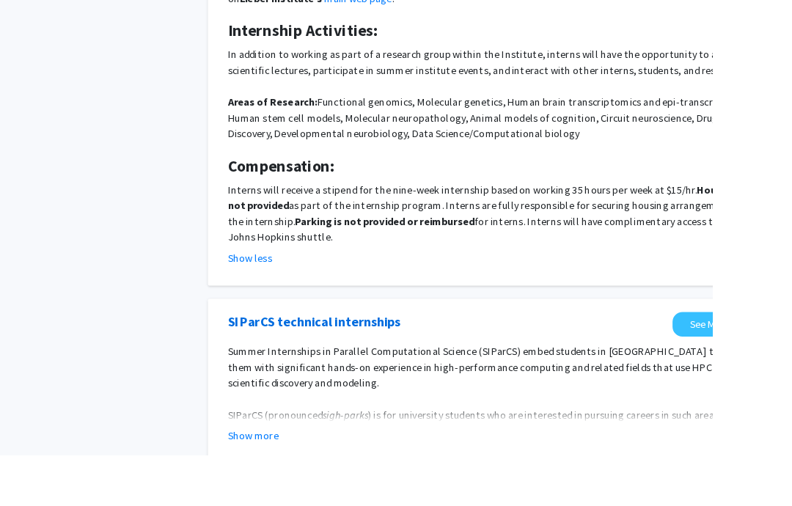
click at [270, 475] on button "Show more" at bounding box center [281, 484] width 56 height 18
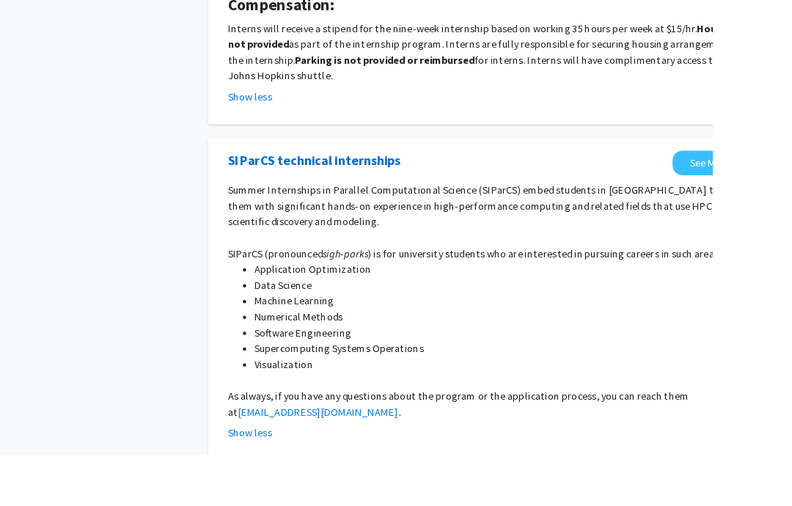
scroll to position [2239, 0]
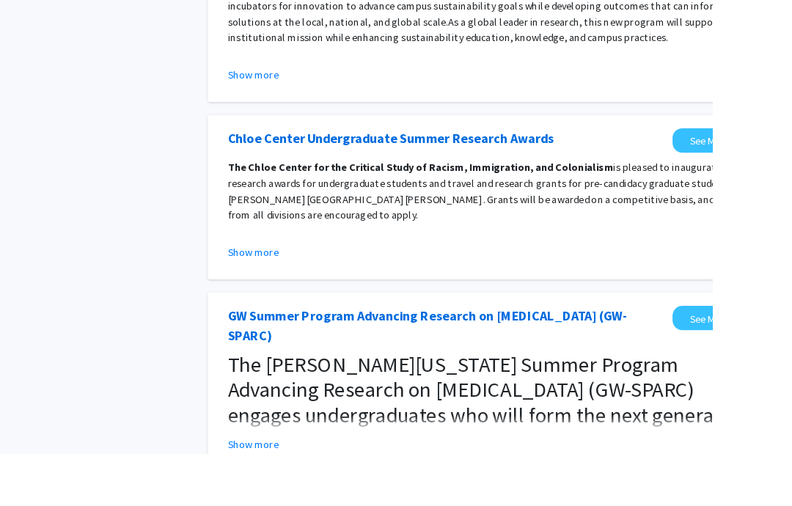
scroll to position [824, 0]
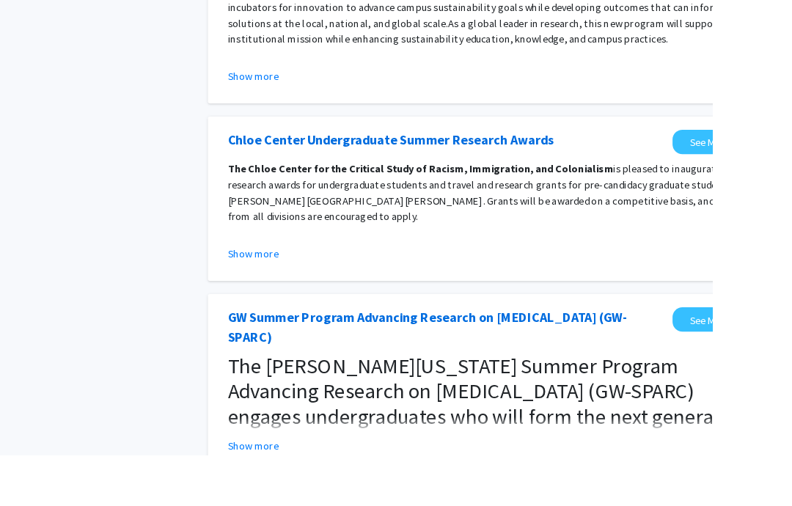
click at [791, 429] on span "The [PERSON_NAME][US_STATE] Summer Program Advancing Research on [MEDICAL_DATA]…" at bounding box center [542, 463] width 579 height 142
click at [261, 487] on button "Show more" at bounding box center [281, 496] width 56 height 18
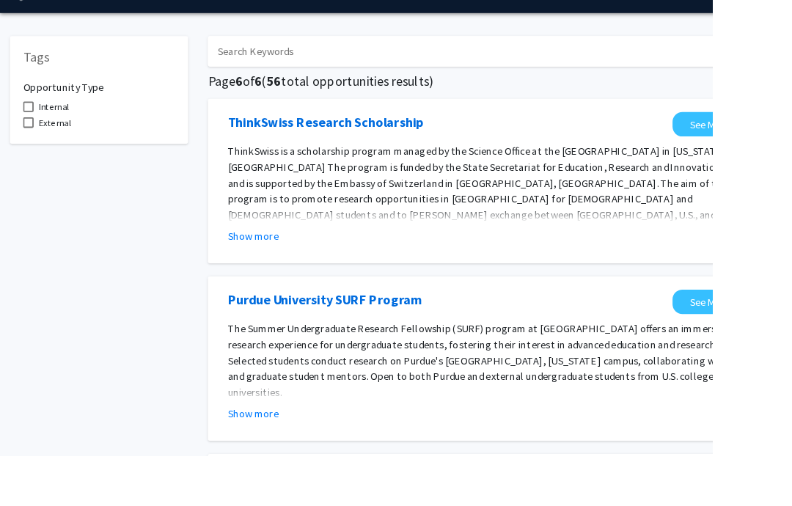
scroll to position [0, 0]
